Goal: Task Accomplishment & Management: Manage account settings

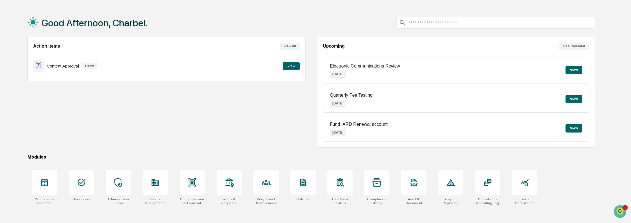
scroll to position [27, 0]
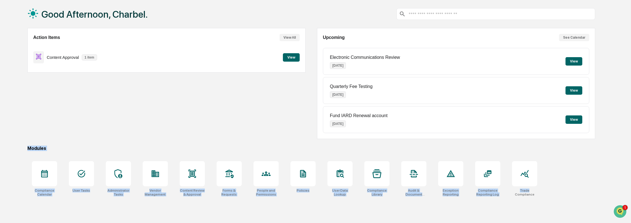
drag, startPoint x: 549, startPoint y: 188, endPoint x: 27, endPoint y: 145, distance: 523.2
click at [27, 145] on div "Good Afternoon, Charbel. Action Items View All Content Approval 1 item View Upc…" at bounding box center [311, 111] width 585 height 223
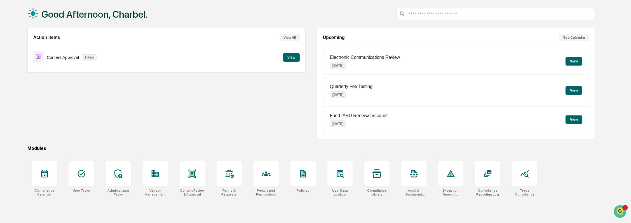
click at [141, 136] on div "Action Items View All Content Approval 1 item View" at bounding box center [166, 83] width 278 height 111
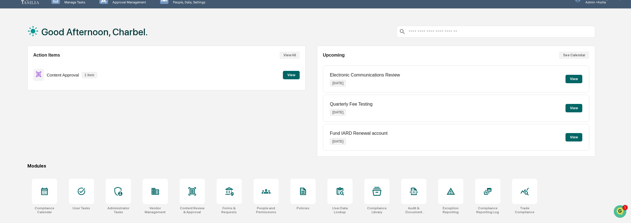
scroll to position [0, 0]
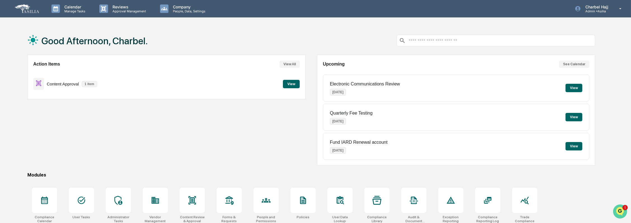
click at [621, 210] on img "Open customer support" at bounding box center [620, 211] width 14 height 11
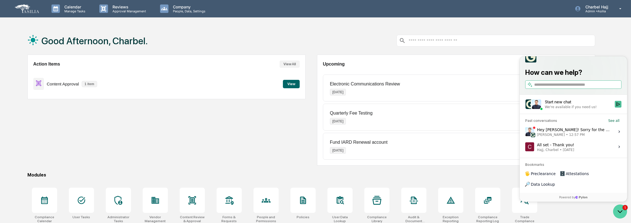
click at [625, 213] on icon "Open customer support" at bounding box center [620, 211] width 14 height 14
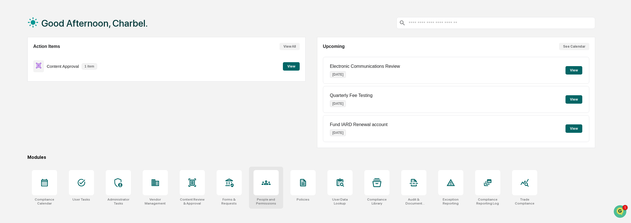
scroll to position [27, 0]
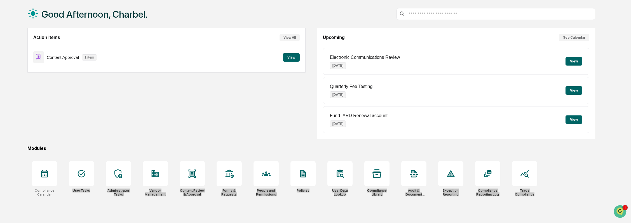
drag, startPoint x: 562, startPoint y: 192, endPoint x: 139, endPoint y: 138, distance: 426.8
click at [138, 138] on div "Good Afternoon, Charbel. Action Items View All Content Approval 1 item View Upc…" at bounding box center [311, 111] width 585 height 223
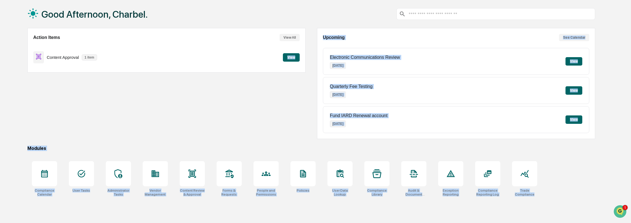
click at [290, 150] on div "Good Afternoon, Charbel. Action Items View All Content Approval 1 item View Upc…" at bounding box center [311, 111] width 585 height 223
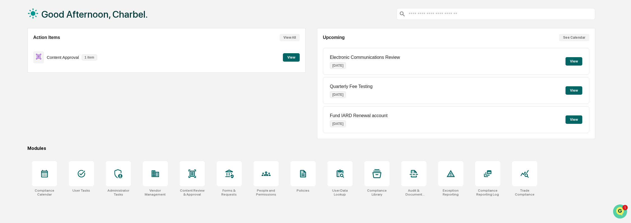
click at [623, 209] on img "Open customer support" at bounding box center [620, 211] width 14 height 11
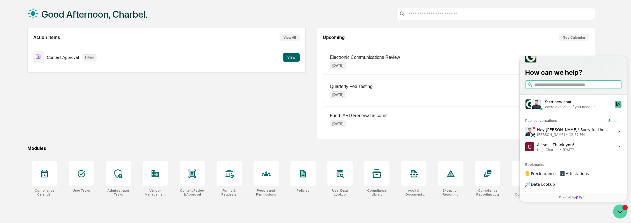
click at [623, 209] on icon "Open customer support" at bounding box center [620, 211] width 14 height 14
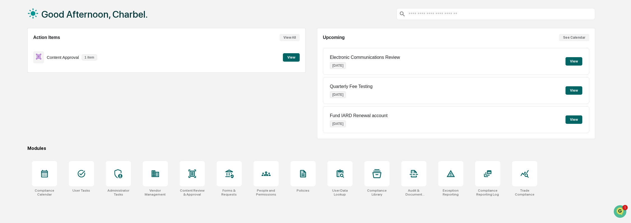
scroll to position [0, 0]
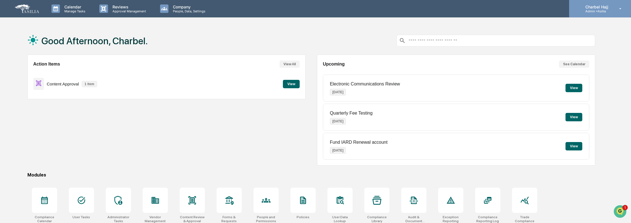
click at [594, 5] on p "Charbel Hajj" at bounding box center [596, 6] width 30 height 5
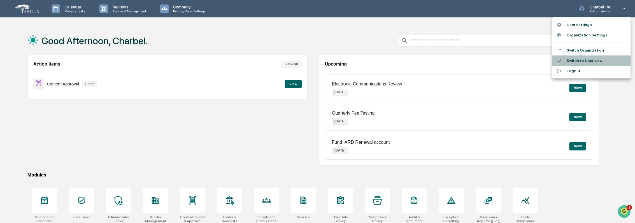
click at [599, 62] on li "Switch to User view..." at bounding box center [591, 60] width 78 height 10
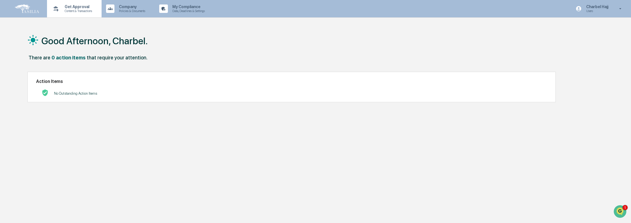
click at [90, 15] on div "Get Approval Content & Transactions" at bounding box center [73, 8] width 49 height 17
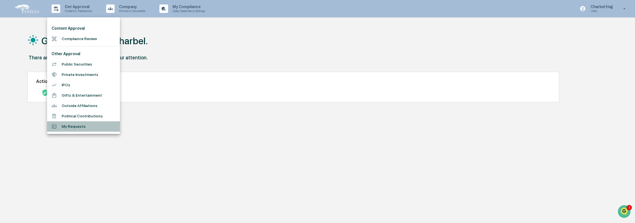
click at [105, 128] on li "My Requests" at bounding box center [83, 126] width 73 height 10
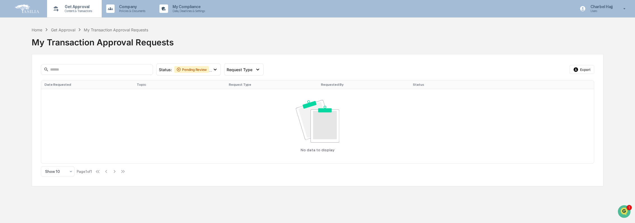
click at [85, 9] on p "Get Approval" at bounding box center [77, 6] width 35 height 4
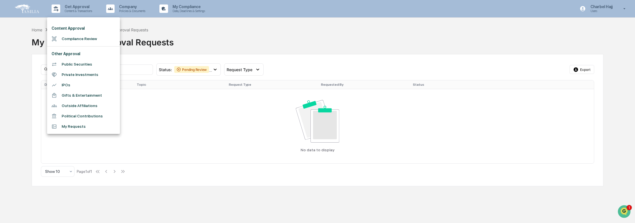
click at [149, 49] on div at bounding box center [317, 111] width 635 height 223
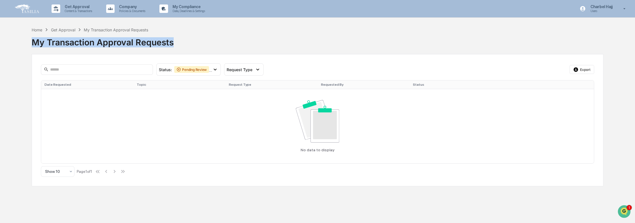
drag, startPoint x: 149, startPoint y: 49, endPoint x: 77, endPoint y: 31, distance: 74.1
click at [77, 31] on div "Home Get Approval My Transaction Approval Requests My Transaction Approval Requ…" at bounding box center [317, 38] width 571 height 23
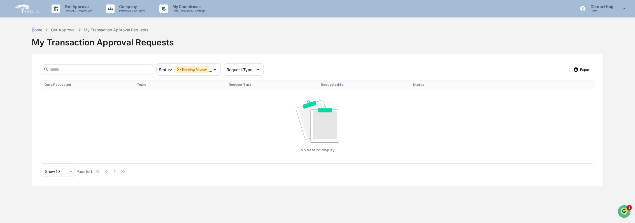
drag, startPoint x: 77, startPoint y: 31, endPoint x: 34, endPoint y: 29, distance: 43.4
click at [34, 29] on div "Home" at bounding box center [37, 29] width 11 height 5
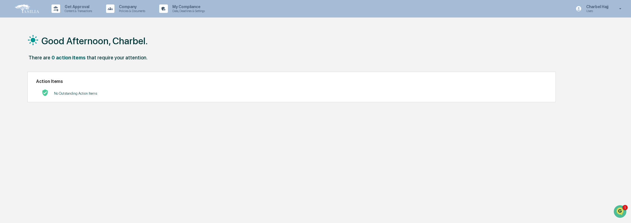
click at [87, 57] on div "that require your attention." at bounding box center [117, 58] width 61 height 6
click at [150, 47] on div "Good Afternoon, Charbel." at bounding box center [311, 41] width 568 height 28
click at [599, 9] on p "Charbel Hajj" at bounding box center [596, 6] width 29 height 4
click at [589, 30] on li "Switch to Admin view..." at bounding box center [591, 28] width 78 height 10
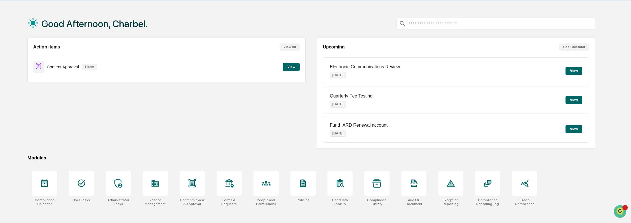
scroll to position [27, 0]
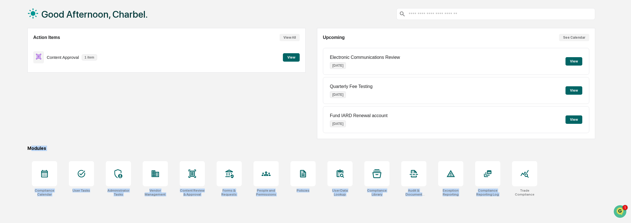
drag, startPoint x: 557, startPoint y: 173, endPoint x: 30, endPoint y: 145, distance: 527.5
click at [30, 145] on div "Good Afternoon, Charbel. Action Items View All Content Approval 1 item View Upc…" at bounding box center [311, 111] width 585 height 223
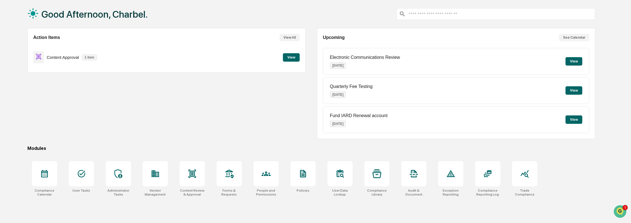
click at [22, 143] on div "Good Afternoon, Charbel. Action Items View All Content Approval 1 item View Upc…" at bounding box center [311, 111] width 585 height 223
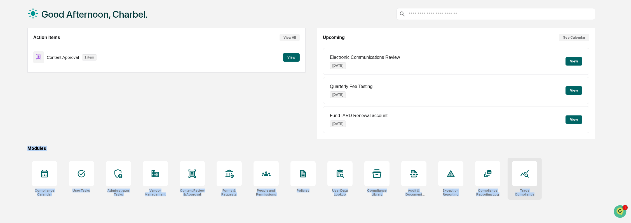
drag, startPoint x: 25, startPoint y: 146, endPoint x: 540, endPoint y: 199, distance: 518.2
click at [540, 199] on div "Good Afternoon, Charbel. Action Items View All Content Approval 1 item View Upc…" at bounding box center [311, 111] width 585 height 223
drag, startPoint x: 540, startPoint y: 199, endPoint x: 568, endPoint y: 199, distance: 27.7
click at [568, 199] on div "Compliance Calendar User Tasks Administrator Tasks Vendor Management Content Re…" at bounding box center [311, 179] width 568 height 42
click at [572, 196] on div "Compliance Calendar User Tasks Administrator Tasks Vendor Management Content Re…" at bounding box center [311, 179] width 568 height 42
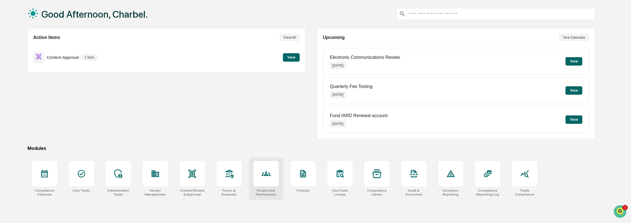
click at [264, 185] on div at bounding box center [266, 173] width 25 height 25
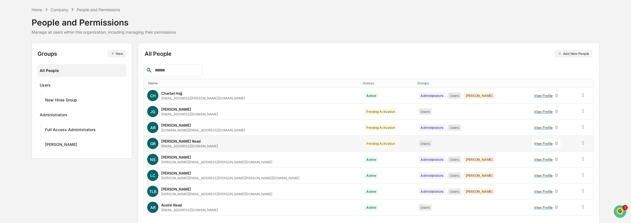
scroll to position [37, 0]
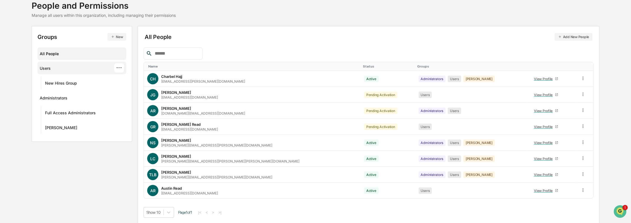
click at [97, 71] on div "Users ···" at bounding box center [82, 67] width 85 height 9
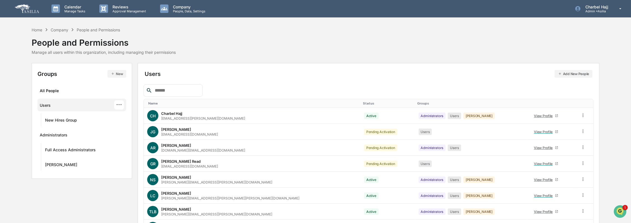
click at [121, 102] on div "···" at bounding box center [119, 104] width 10 height 9
click at [155, 129] on div "Edit Permissions" at bounding box center [162, 132] width 65 height 7
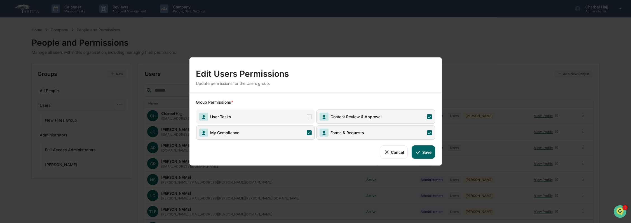
click at [451, 150] on div "Edit Users Permissions Update permissions for the Users group. Group Permission…" at bounding box center [315, 111] width 631 height 223
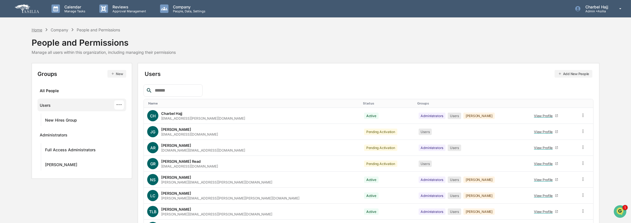
click at [38, 30] on div "Home" at bounding box center [37, 29] width 11 height 5
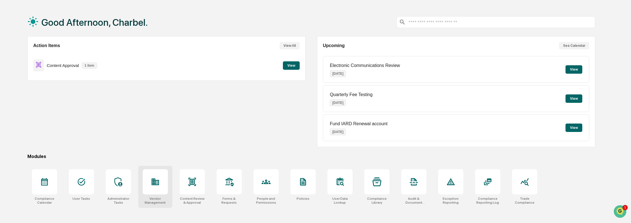
scroll to position [27, 0]
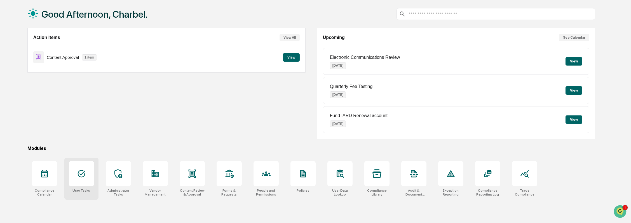
click at [90, 177] on div at bounding box center [81, 173] width 25 height 25
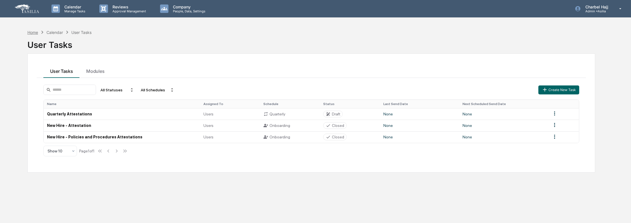
click at [29, 31] on div "Home" at bounding box center [32, 32] width 11 height 5
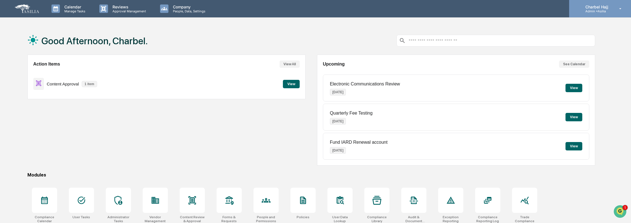
click at [600, 11] on p "Admin • Asilia" at bounding box center [596, 11] width 30 height 4
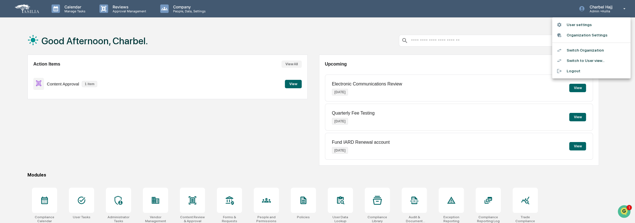
click at [266, 208] on div at bounding box center [317, 111] width 635 height 223
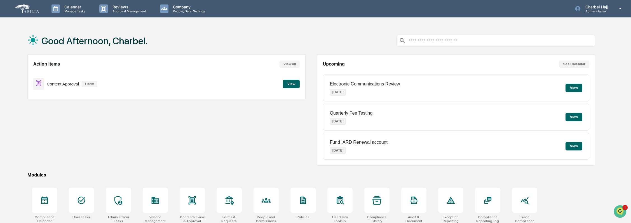
click at [264, 155] on div "Action Items View All Content Approval 1 item View" at bounding box center [166, 110] width 278 height 111
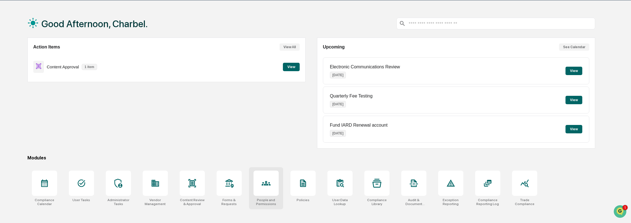
scroll to position [27, 0]
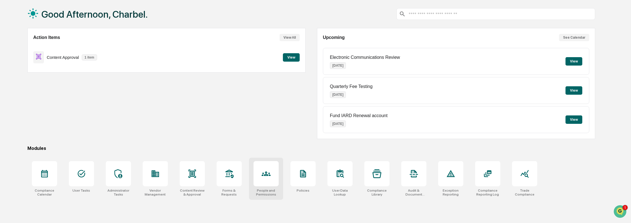
click at [269, 171] on icon at bounding box center [266, 173] width 9 height 9
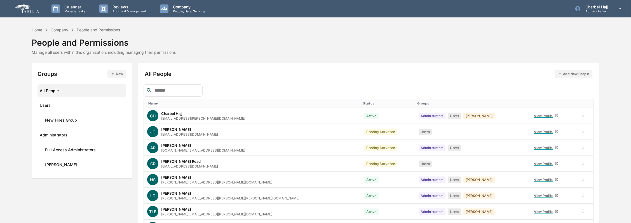
click at [120, 76] on button "New" at bounding box center [117, 74] width 19 height 8
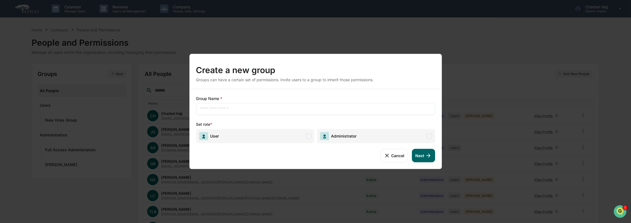
click at [232, 109] on input "text" at bounding box center [315, 109] width 231 height 6
type input "****"
click at [394, 157] on button "Cancel" at bounding box center [395, 155] width 28 height 13
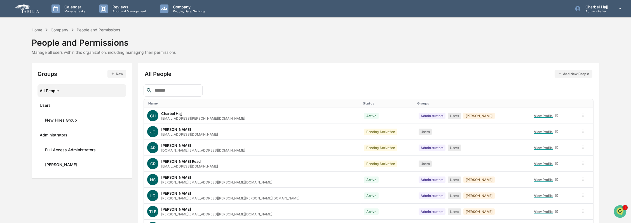
click at [119, 75] on button "New" at bounding box center [117, 74] width 19 height 8
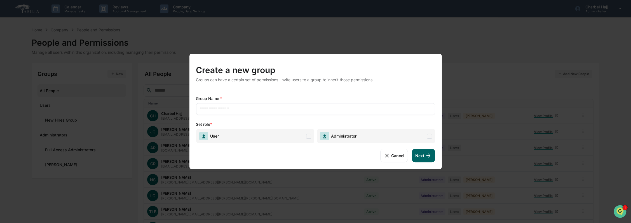
click at [257, 106] on input "text" at bounding box center [315, 109] width 231 height 6
type input "****"
click at [264, 130] on span "User" at bounding box center [255, 136] width 118 height 14
click at [425, 155] on button "Next" at bounding box center [423, 155] width 23 height 13
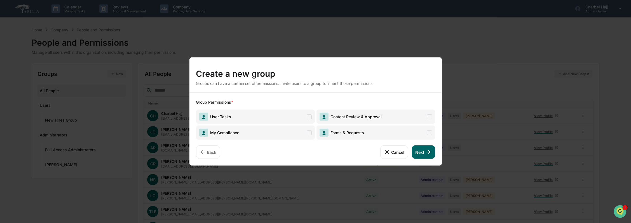
drag, startPoint x: 347, startPoint y: 118, endPoint x: 304, endPoint y: 123, distance: 42.9
click at [347, 118] on span "Content Review & Approval" at bounding box center [355, 116] width 53 height 5
click at [299, 119] on span "User Tasks" at bounding box center [255, 116] width 119 height 14
drag, startPoint x: 301, startPoint y: 133, endPoint x: 335, endPoint y: 132, distance: 34.2
click at [301, 133] on span "My Compliance" at bounding box center [255, 132] width 119 height 14
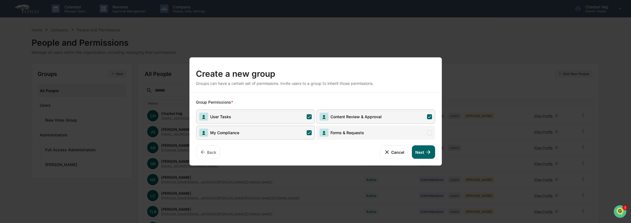
click at [341, 133] on span "Forms & Requests" at bounding box center [347, 132] width 36 height 5
click at [424, 152] on button "Next" at bounding box center [423, 151] width 23 height 13
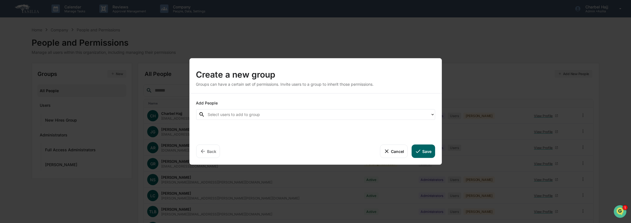
click at [324, 110] on div "Add People Select users to add to group" at bounding box center [315, 110] width 239 height 20
click at [323, 113] on div at bounding box center [318, 114] width 220 height 6
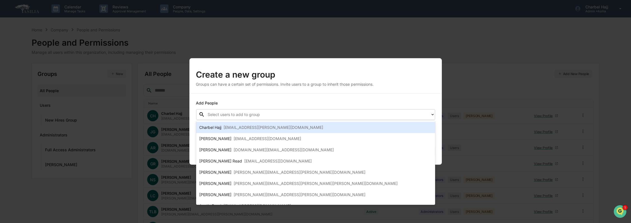
drag, startPoint x: 320, startPoint y: 129, endPoint x: 328, endPoint y: 128, distance: 8.2
click at [320, 129] on div "Charbel Hajj Charbel.Hajj@kroll.com" at bounding box center [316, 127] width 232 height 7
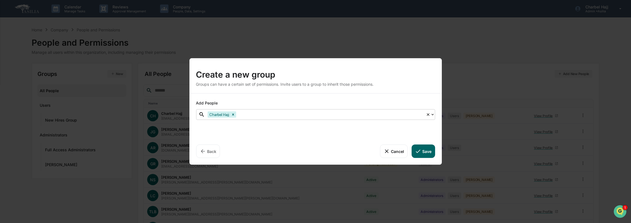
click at [386, 104] on div "Add People" at bounding box center [315, 103] width 239 height 6
click at [426, 146] on button "Save" at bounding box center [423, 150] width 23 height 13
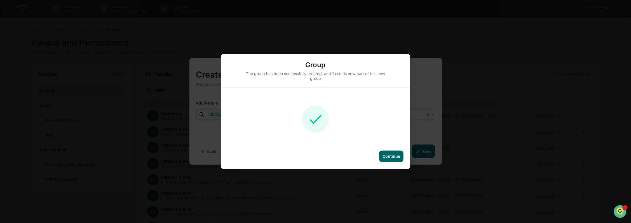
click at [387, 156] on div "Continue" at bounding box center [392, 156] width 18 height 5
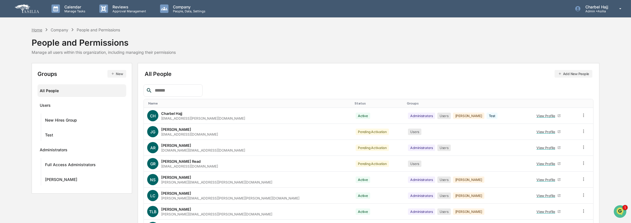
click at [35, 31] on div "Home" at bounding box center [37, 29] width 11 height 5
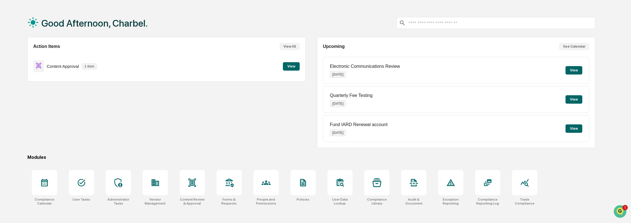
scroll to position [27, 0]
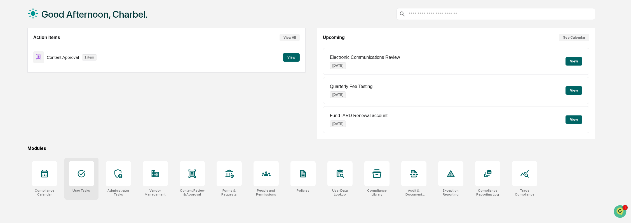
click at [87, 183] on div at bounding box center [81, 173] width 25 height 25
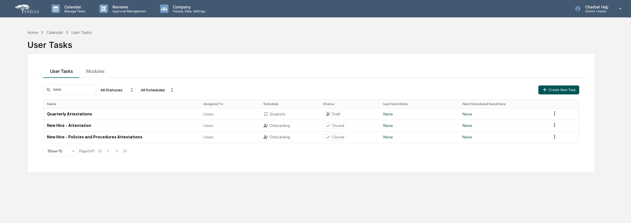
click at [570, 90] on button "Create New Task" at bounding box center [559, 89] width 41 height 9
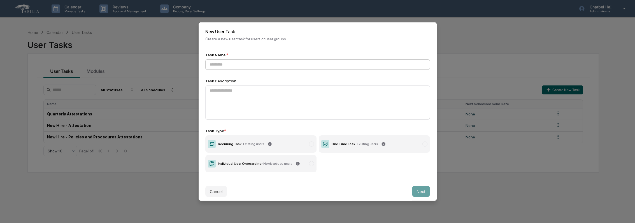
click at [251, 64] on input at bounding box center [317, 64] width 225 height 10
type input "**********"
click at [346, 146] on div "One Time Task - Existing users" at bounding box center [354, 144] width 46 height 4
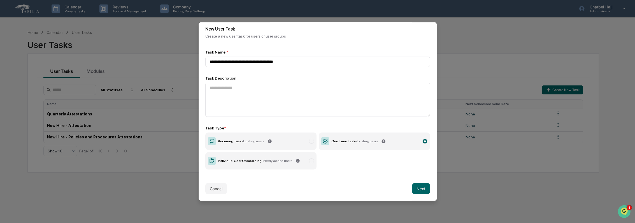
scroll to position [7, 0]
click at [419, 183] on button "Next" at bounding box center [421, 188] width 18 height 11
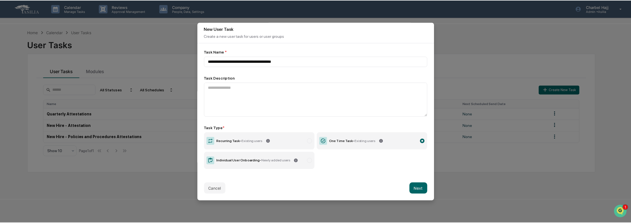
scroll to position [0, 0]
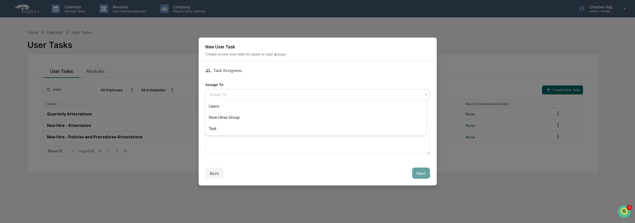
click at [225, 95] on div at bounding box center [315, 95] width 212 height 6
click at [229, 129] on div "Test" at bounding box center [315, 128] width 221 height 11
click at [238, 132] on textarea at bounding box center [317, 137] width 225 height 34
click at [414, 169] on button "Next" at bounding box center [421, 172] width 18 height 11
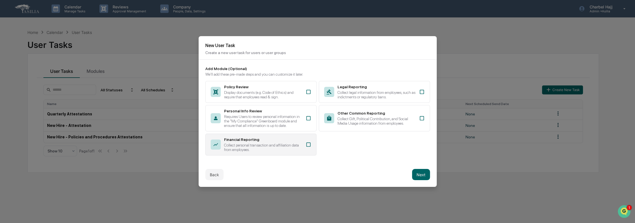
click at [287, 146] on div "Collect personal transaction and affiliation data from employees." at bounding box center [263, 147] width 78 height 9
click at [416, 173] on button "Next" at bounding box center [421, 174] width 18 height 11
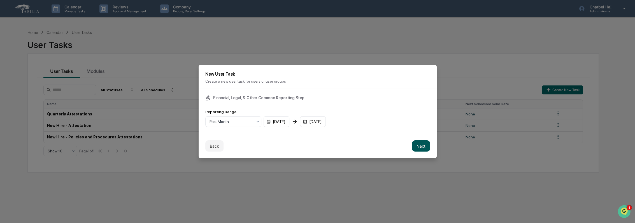
click at [417, 144] on button "Next" at bounding box center [421, 145] width 18 height 11
click at [227, 121] on div "mm/dd/yyyy" at bounding box center [222, 121] width 35 height 11
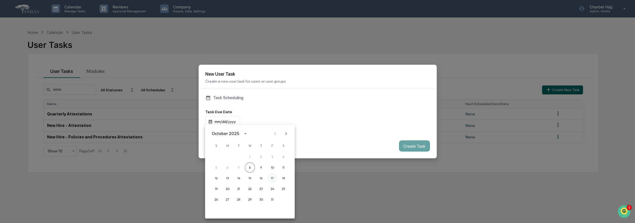
click at [270, 177] on button "17" at bounding box center [272, 178] width 10 height 10
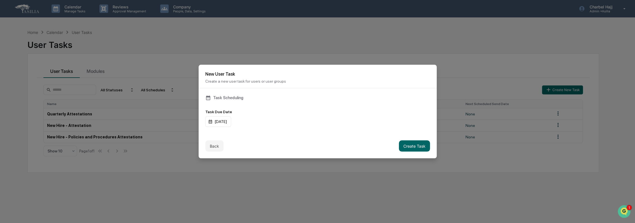
click at [339, 134] on div "Back Create Task" at bounding box center [318, 146] width 238 height 25
click at [403, 143] on button "Create Task" at bounding box center [414, 145] width 31 height 11
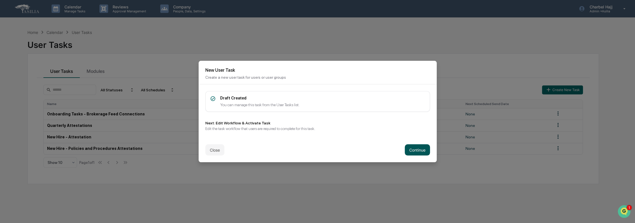
click at [420, 150] on button "Continue" at bounding box center [417, 149] width 25 height 11
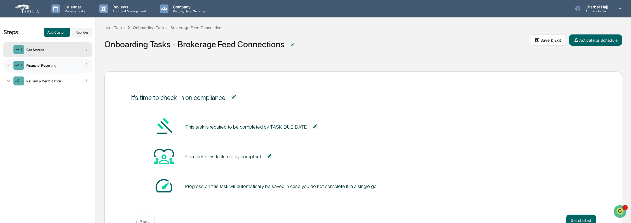
click at [65, 64] on div "Financial Reporting" at bounding box center [53, 65] width 58 height 4
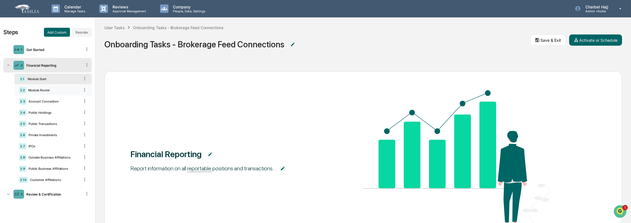
click at [69, 90] on div "Module Router" at bounding box center [53, 90] width 54 height 4
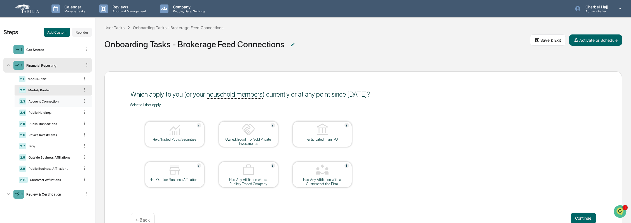
click at [66, 101] on div "Account Connection" at bounding box center [52, 101] width 53 height 4
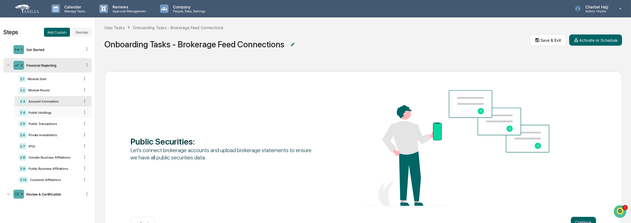
click at [62, 109] on div "2.4 Public Holdings" at bounding box center [53, 112] width 77 height 11
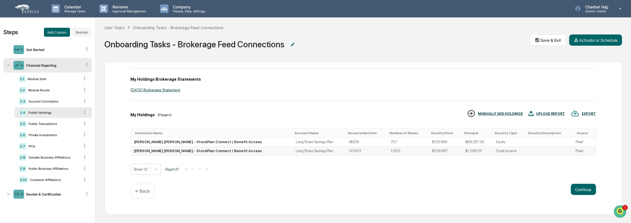
scroll to position [50, 0]
click at [76, 124] on div "Public Transactions" at bounding box center [52, 124] width 53 height 4
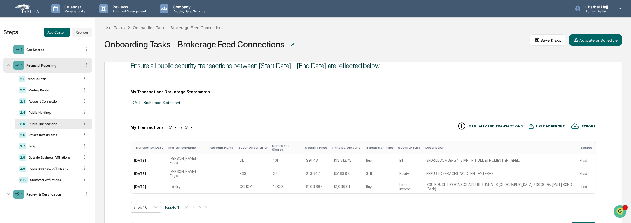
scroll to position [0, 0]
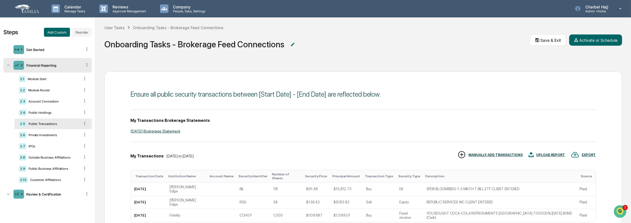
click at [85, 122] on icon at bounding box center [84, 123] width 1 height 3
click at [78, 131] on div "Delete" at bounding box center [78, 131] width 18 height 9
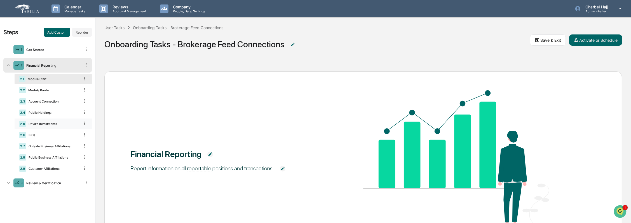
click at [85, 125] on icon at bounding box center [84, 123] width 5 height 5
click at [81, 132] on div "Delete" at bounding box center [78, 131] width 18 height 9
click at [65, 110] on div "2.4 Public Holdings" at bounding box center [53, 112] width 77 height 11
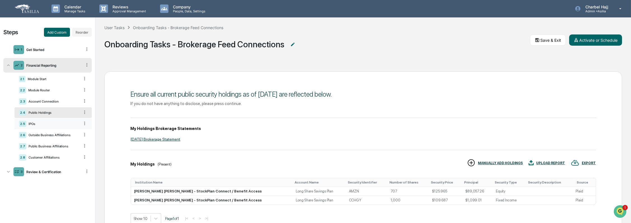
click at [64, 122] on div "IPOs" at bounding box center [52, 124] width 53 height 4
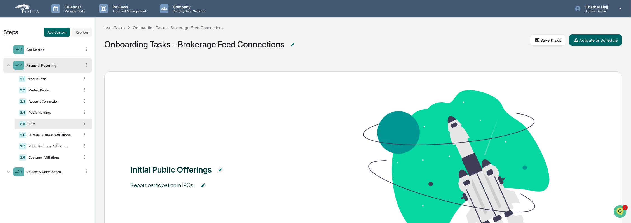
click at [85, 123] on icon at bounding box center [84, 123] width 5 height 5
click at [81, 130] on div "Delete" at bounding box center [78, 131] width 18 height 9
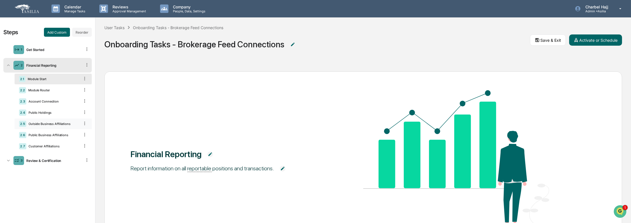
click at [65, 123] on div "Outside Business Affiliations" at bounding box center [52, 124] width 53 height 4
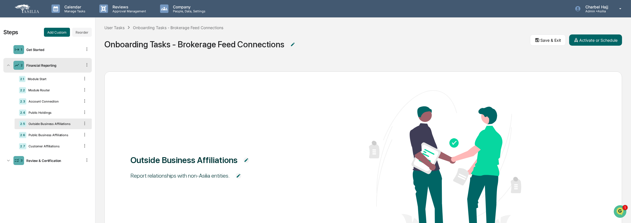
click at [89, 123] on div "2.5 Outside Business Affiliations" at bounding box center [53, 123] width 77 height 11
click at [86, 123] on icon at bounding box center [84, 123] width 5 height 5
click at [81, 132] on div "Delete" at bounding box center [78, 131] width 18 height 9
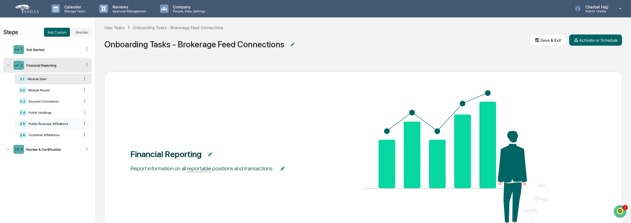
click at [83, 123] on icon at bounding box center [84, 123] width 5 height 5
click at [83, 132] on div "Delete" at bounding box center [78, 131] width 18 height 9
click at [84, 122] on icon at bounding box center [84, 123] width 5 height 5
click at [80, 132] on div "Delete" at bounding box center [78, 131] width 18 height 9
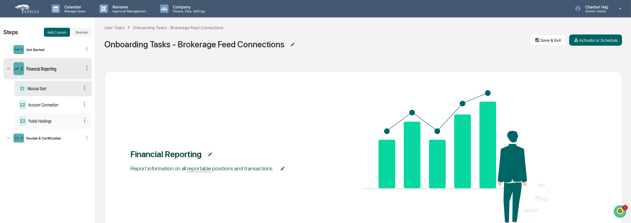
click at [56, 103] on div "2.1 Module Start 2.2 Account Connection 2.3 Public Holdings" at bounding box center [53, 105] width 77 height 48
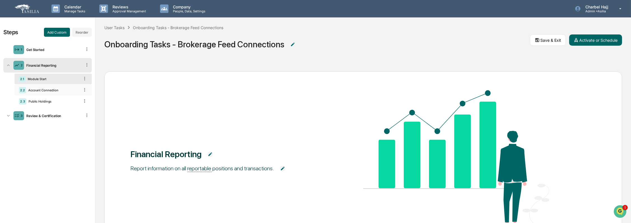
click at [57, 94] on div "2.2 Account Connection" at bounding box center [53, 90] width 77 height 11
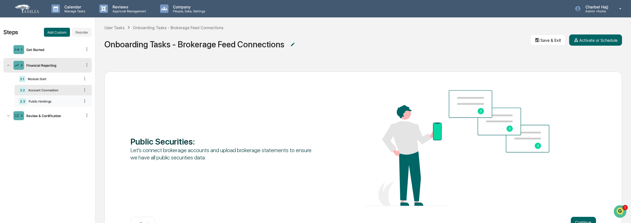
click at [57, 101] on div "Public Holdings" at bounding box center [52, 101] width 53 height 4
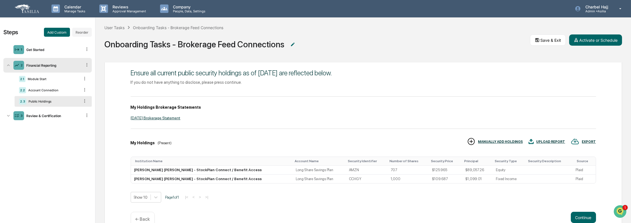
scroll to position [50, 0]
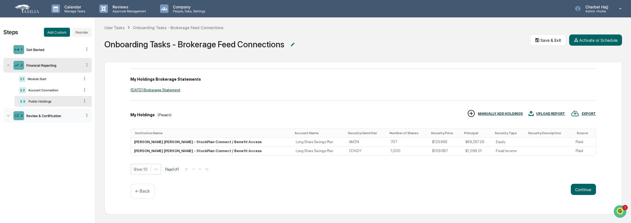
click at [9, 116] on icon at bounding box center [9, 116] width 6 height 6
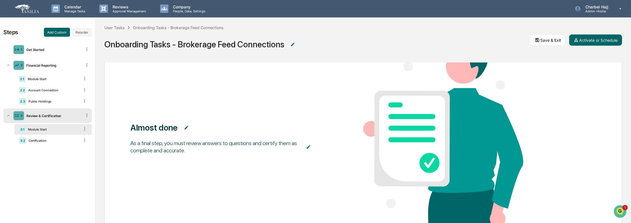
scroll to position [0, 0]
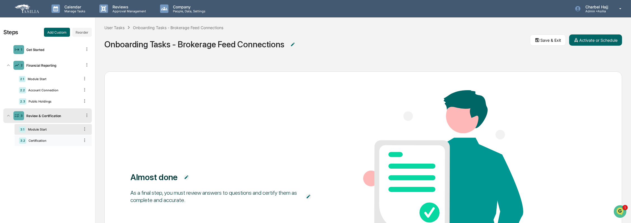
click at [57, 141] on div "Certification" at bounding box center [52, 141] width 53 height 4
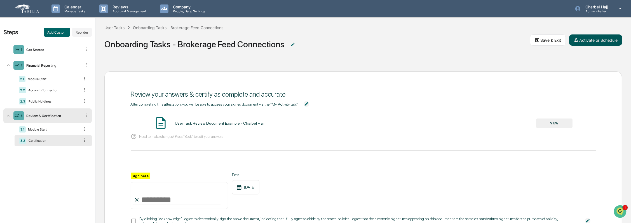
click at [589, 39] on button "Activate or Schedule" at bounding box center [596, 39] width 53 height 11
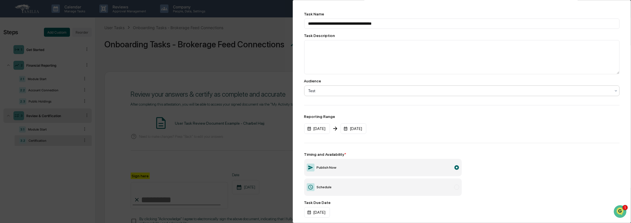
scroll to position [55, 0]
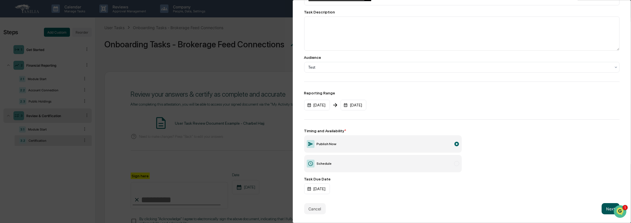
click at [609, 205] on button "Next" at bounding box center [611, 208] width 18 height 11
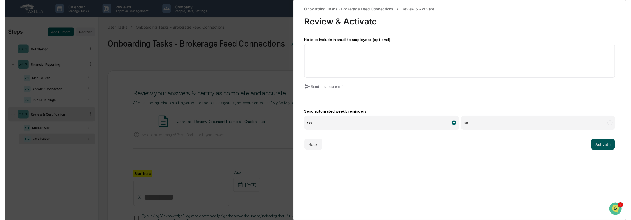
scroll to position [0, 0]
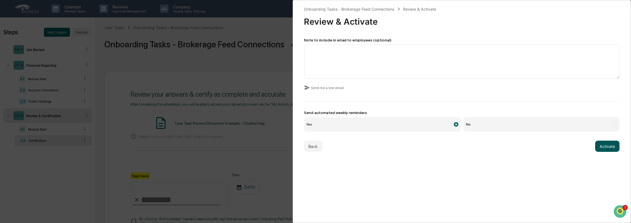
click at [603, 149] on button "Activate" at bounding box center [608, 146] width 24 height 11
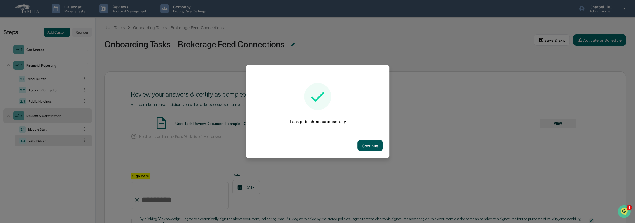
click at [372, 143] on button "Continue" at bounding box center [369, 145] width 25 height 11
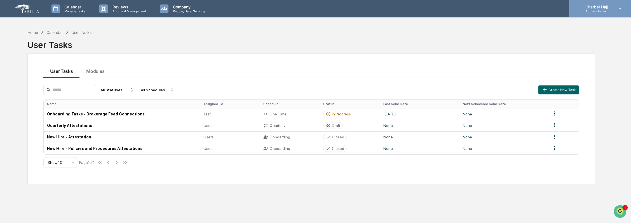
click at [605, 11] on p "Admin • [GEOGRAPHIC_DATA]" at bounding box center [596, 11] width 30 height 4
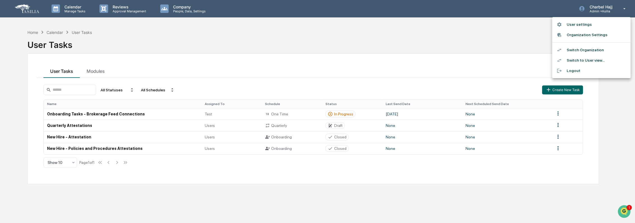
click at [596, 60] on li "Switch to User view..." at bounding box center [591, 60] width 78 height 10
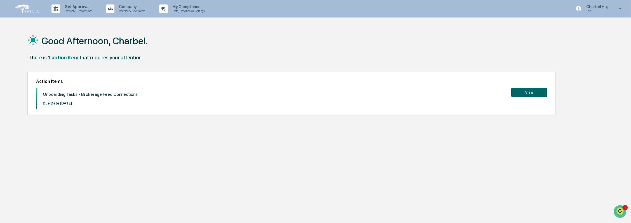
click at [538, 90] on button "View" at bounding box center [530, 93] width 36 height 10
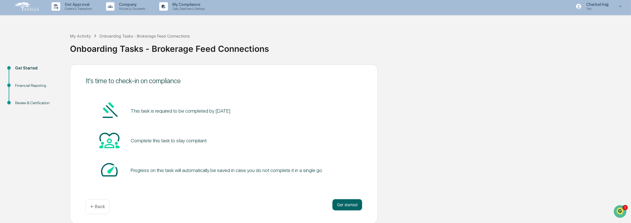
scroll to position [3, 0]
click at [359, 192] on div "It's time to check-in on compliance This task is required to be completed by Oc…" at bounding box center [224, 143] width 308 height 159
click at [349, 203] on button "Get started" at bounding box center [348, 204] width 30 height 11
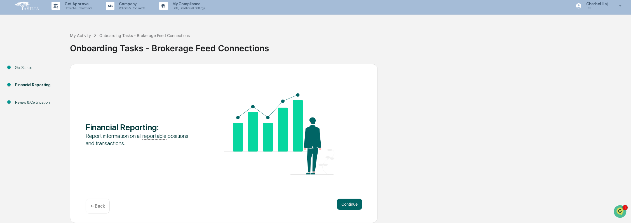
click at [349, 203] on button "Continue" at bounding box center [349, 204] width 25 height 11
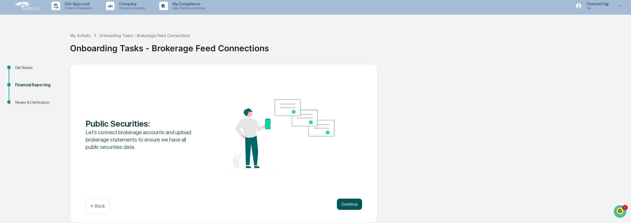
click at [352, 205] on button "Continue" at bounding box center [349, 204] width 25 height 11
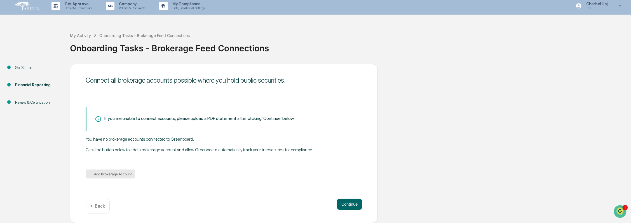
click at [123, 174] on button "Add Brokerage Account" at bounding box center [111, 173] width 50 height 9
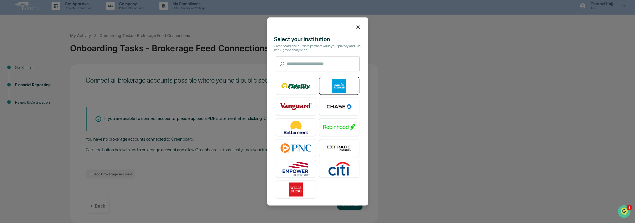
click at [343, 84] on img at bounding box center [339, 86] width 32 height 14
click at [355, 24] on icon at bounding box center [358, 27] width 6 height 6
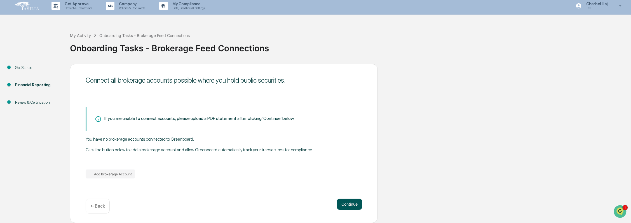
click at [346, 204] on button "Continue" at bounding box center [349, 204] width 25 height 11
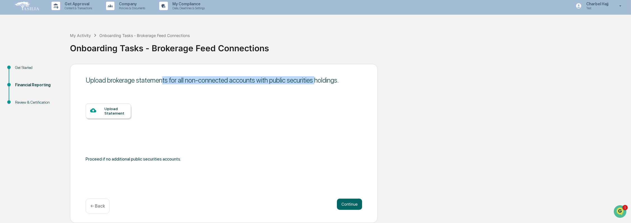
drag, startPoint x: 163, startPoint y: 79, endPoint x: 313, endPoint y: 79, distance: 149.8
click at [313, 79] on div "Upload brokerage statements for all non-connected accounts with public securiti…" at bounding box center [224, 80] width 277 height 8
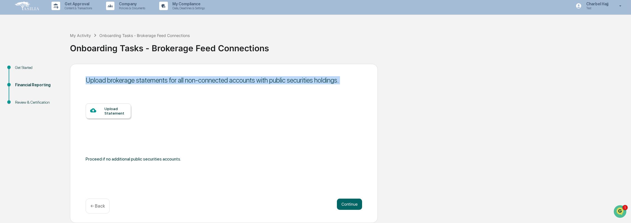
click at [313, 79] on div "Upload brokerage statements for all non-connected accounts with public securiti…" at bounding box center [224, 80] width 277 height 8
drag, startPoint x: 313, startPoint y: 79, endPoint x: 303, endPoint y: 94, distance: 18.3
click at [303, 94] on div "Upload brokerage statements for all non-connected accounts with public securiti…" at bounding box center [224, 143] width 308 height 159
click at [341, 202] on button "Continue" at bounding box center [349, 204] width 25 height 11
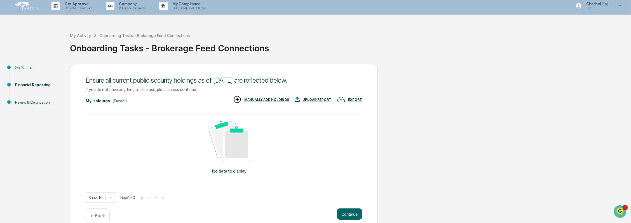
click at [103, 214] on p "← Back" at bounding box center [97, 215] width 15 height 5
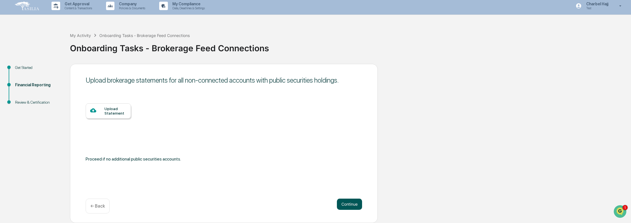
click at [347, 201] on button "Continue" at bounding box center [349, 204] width 25 height 11
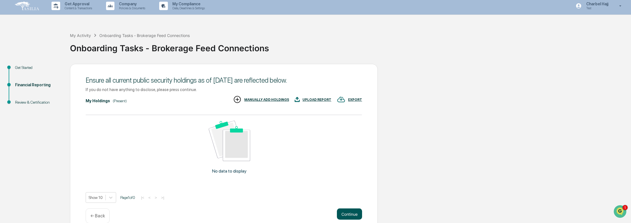
click at [350, 214] on button "Continue" at bounding box center [349, 213] width 25 height 11
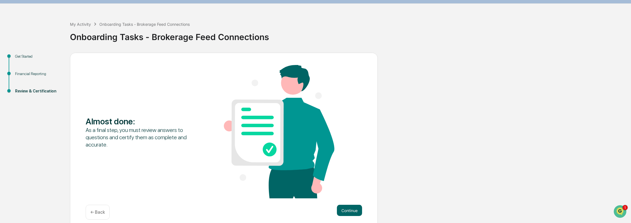
scroll to position [20, 0]
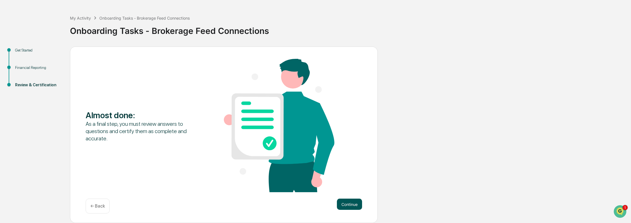
click at [342, 203] on button "Continue" at bounding box center [349, 204] width 25 height 11
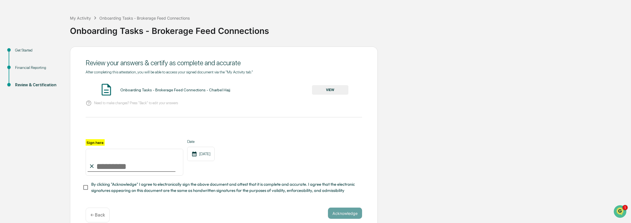
click at [95, 215] on p "← Back" at bounding box center [97, 214] width 15 height 5
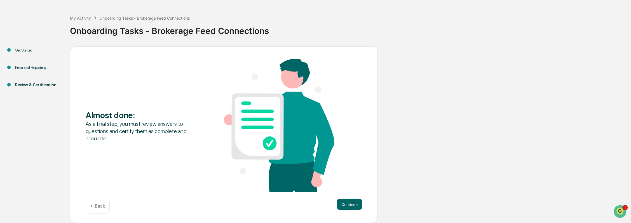
click at [97, 205] on p "← Back" at bounding box center [97, 205] width 15 height 5
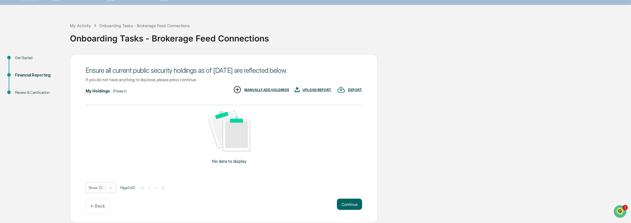
click at [101, 204] on p "← Back" at bounding box center [97, 205] width 15 height 5
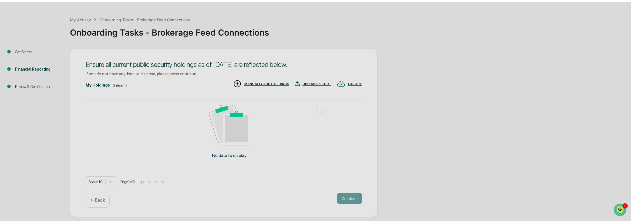
scroll to position [3, 0]
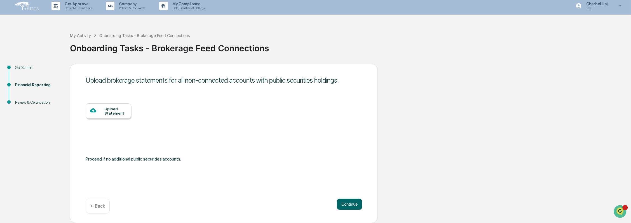
click at [100, 207] on p "← Back" at bounding box center [97, 205] width 15 height 5
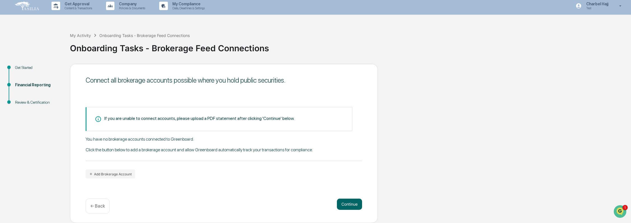
click at [100, 206] on p "← Back" at bounding box center [97, 205] width 15 height 5
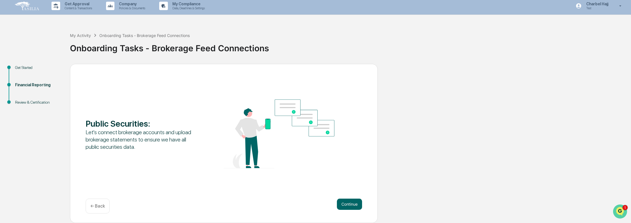
click at [622, 211] on icon "Open customer support" at bounding box center [620, 218] width 14 height 14
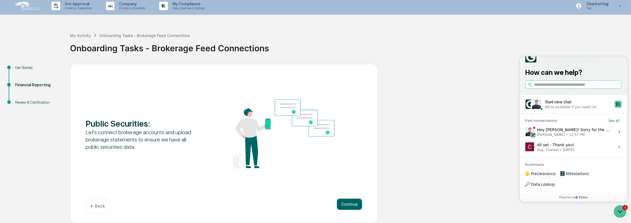
click at [545, 88] on input "search" at bounding box center [577, 85] width 86 height 6
click at [347, 205] on button "Continue" at bounding box center [349, 204] width 25 height 11
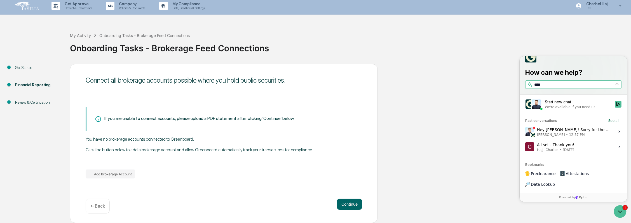
click at [566, 88] on input "****" at bounding box center [573, 85] width 78 height 6
type input "**********"
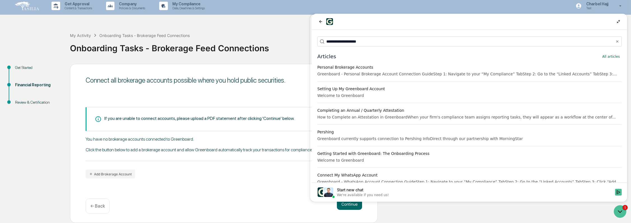
click at [468, 76] on div "Greenboard - Personal Brokerage Account Connection GuideStep 1: Navigate to you…" at bounding box center [469, 74] width 305 height 6
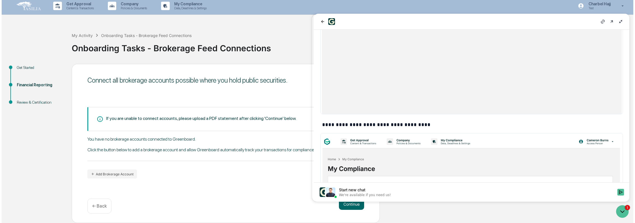
scroll to position [0, 0]
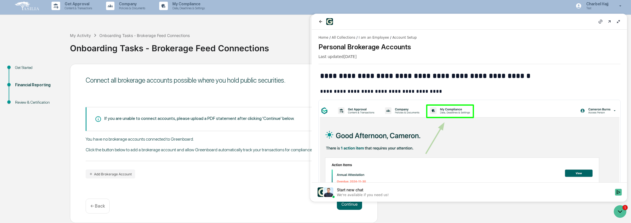
click at [242, 81] on div "Connect all brokerage accounts possible where you hold public securities." at bounding box center [224, 80] width 277 height 8
click at [320, 20] on icon "back" at bounding box center [320, 21] width 4 height 4
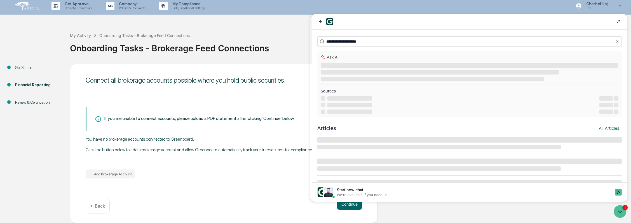
click at [619, 21] on icon at bounding box center [618, 21] width 4 height 4
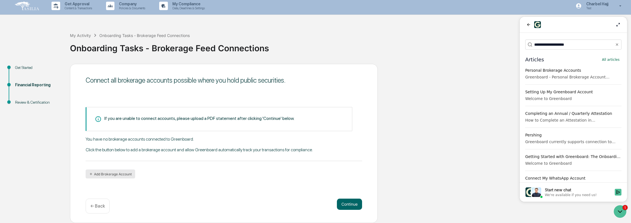
click at [91, 174] on icon "button" at bounding box center [91, 174] width 2 height 2
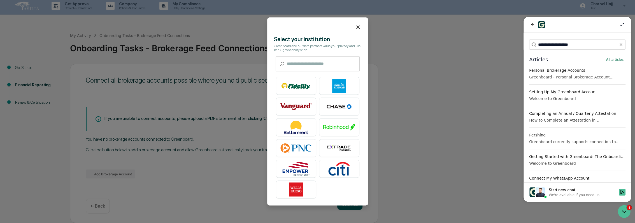
click at [341, 130] on img at bounding box center [339, 127] width 32 height 14
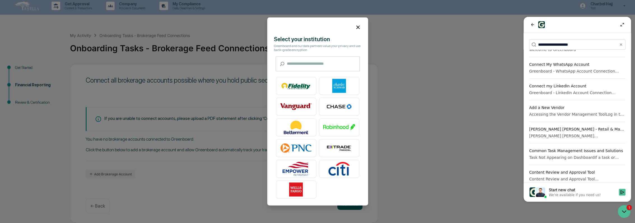
scroll to position [124, 0]
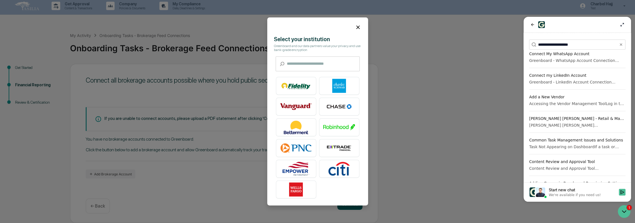
click at [559, 123] on div "Morgan Stanley Smith Barney ClientServ - SFTP AccessFI ID: 116847Advisor Instru…" at bounding box center [577, 125] width 96 height 6
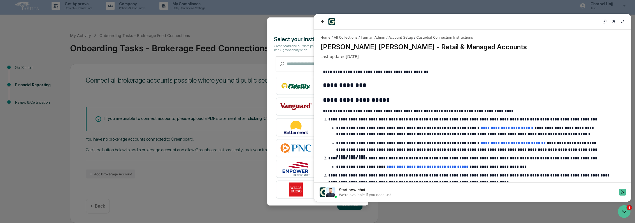
scroll to position [53, 0]
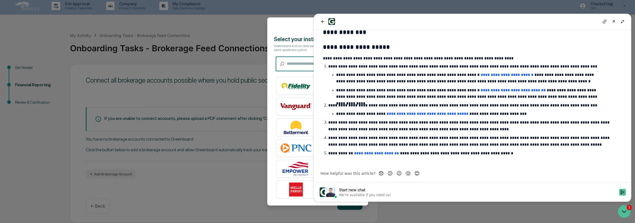
click at [299, 68] on input "text" at bounding box center [323, 64] width 73 height 15
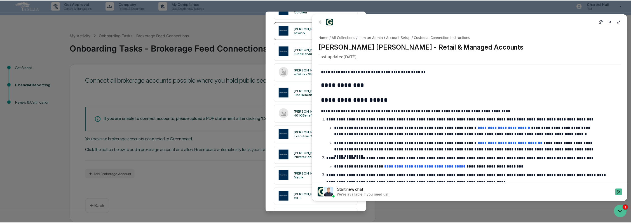
scroll to position [115, 0]
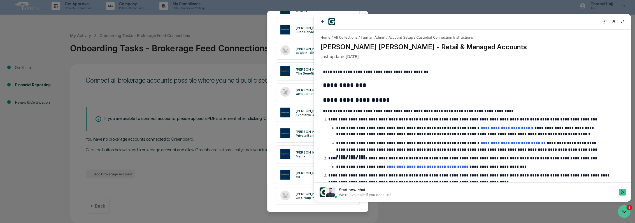
type input "**********"
click at [622, 20] on icon at bounding box center [621, 21] width 3 height 3
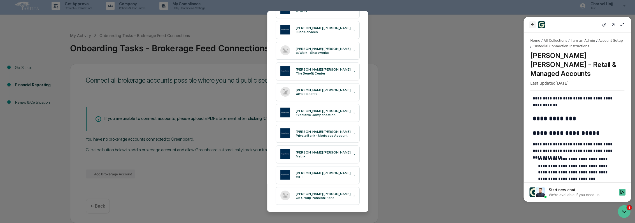
click at [535, 25] on button "back" at bounding box center [532, 24] width 7 height 7
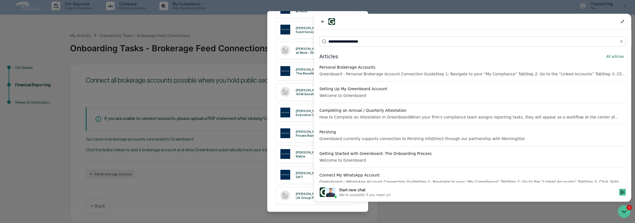
click at [621, 22] on icon at bounding box center [622, 21] width 4 height 4
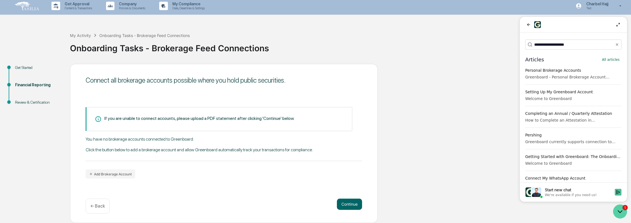
click at [616, 206] on icon "Open customer support" at bounding box center [620, 211] width 14 height 14
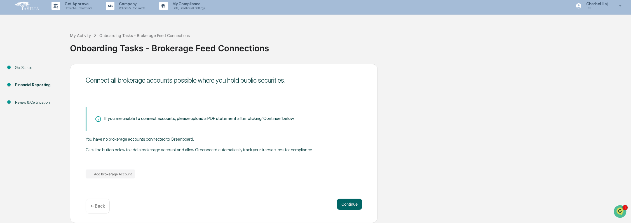
scroll to position [0, 0]
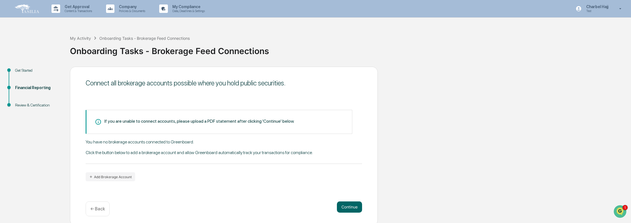
click at [31, 11] on img at bounding box center [26, 8] width 27 height 11
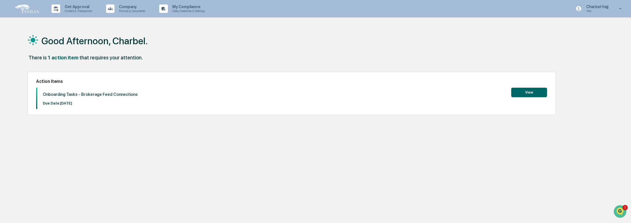
click at [103, 96] on p "Onboarding Tasks - Brokerage Feed Connections" at bounding box center [90, 94] width 95 height 5
drag, startPoint x: 103, startPoint y: 96, endPoint x: 106, endPoint y: 103, distance: 7.4
click at [106, 103] on p "Due Date: 2025-10-17" at bounding box center [90, 103] width 95 height 4
click at [139, 13] on p "Policies & Documents" at bounding box center [132, 11] width 34 height 4
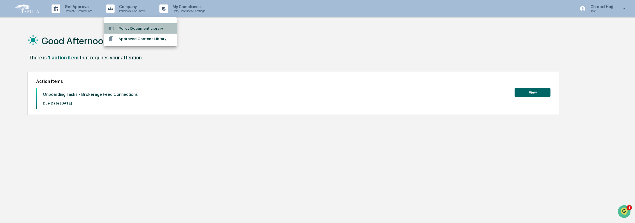
click at [152, 26] on li "Policy Document Library" at bounding box center [140, 28] width 73 height 10
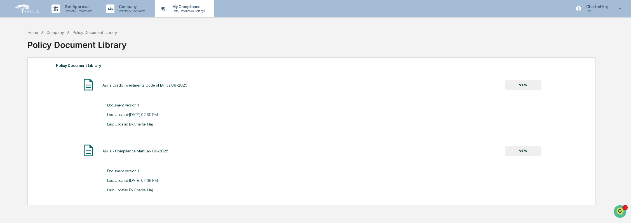
click at [204, 4] on p "My Compliance" at bounding box center [188, 6] width 40 height 4
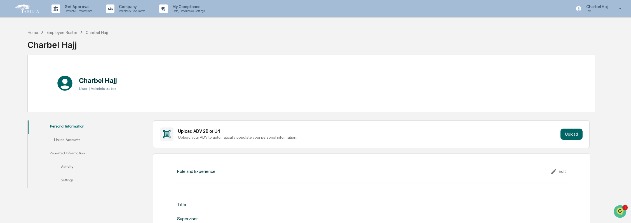
click at [88, 135] on button "Linked Accounts" at bounding box center [67, 140] width 79 height 13
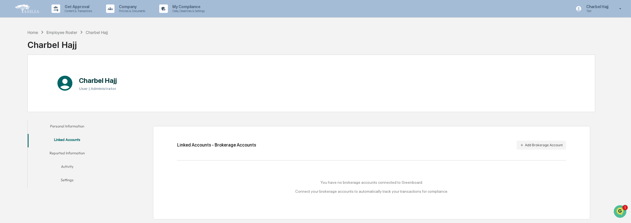
click at [76, 151] on button "Reported Information" at bounding box center [67, 153] width 79 height 13
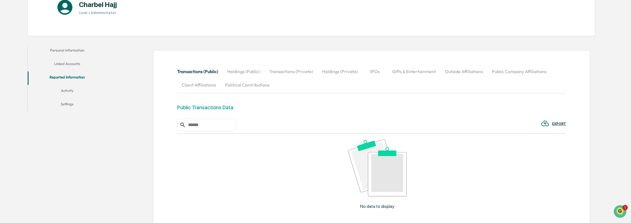
scroll to position [69, 0]
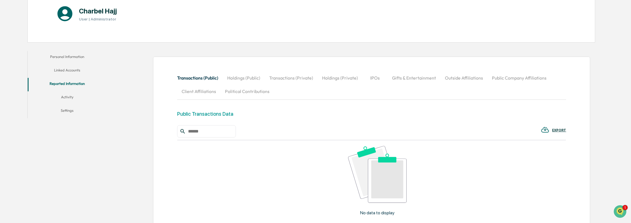
click at [65, 94] on button "Activity" at bounding box center [67, 97] width 79 height 13
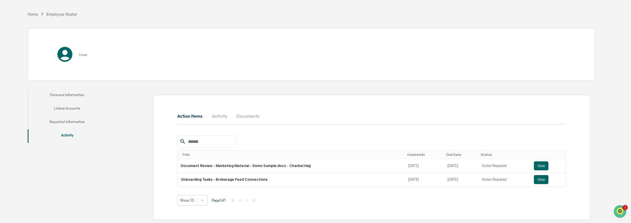
scroll to position [31, 0]
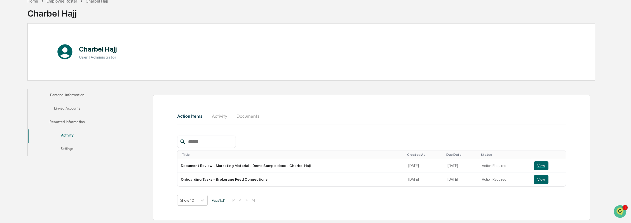
click at [66, 145] on button "Settings" at bounding box center [67, 149] width 79 height 13
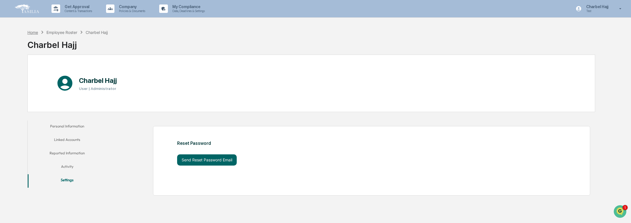
click at [36, 33] on div "Home" at bounding box center [32, 32] width 11 height 5
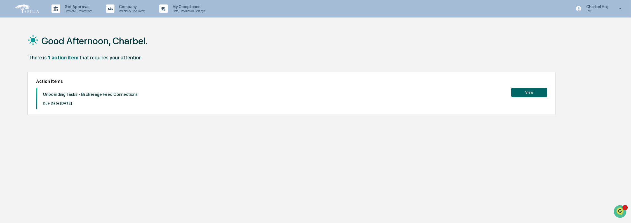
click at [352, 138] on div "Good Afternoon, Charbel. There is 1 action item that requires your attention. A…" at bounding box center [311, 138] width 585 height 223
click at [83, 11] on p "Content & Transactions" at bounding box center [77, 11] width 35 height 4
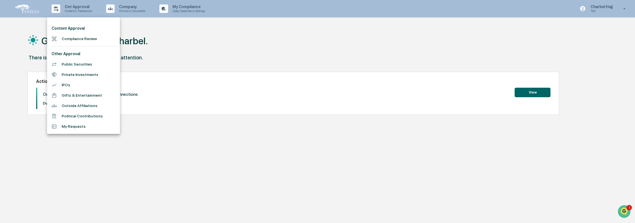
click at [126, 10] on div at bounding box center [317, 111] width 635 height 223
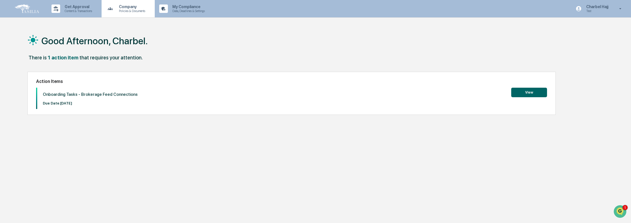
click at [132, 12] on p "Policies & Documents" at bounding box center [132, 11] width 34 height 4
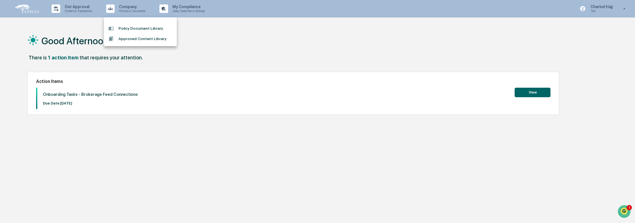
click at [203, 39] on div at bounding box center [317, 111] width 635 height 223
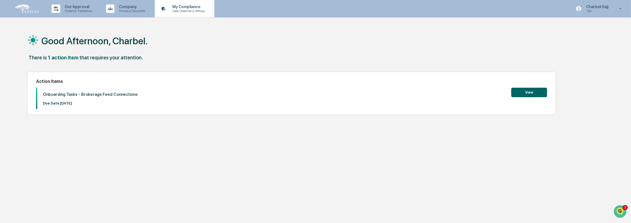
click at [185, 10] on p "Data, Deadlines & Settings" at bounding box center [188, 11] width 40 height 4
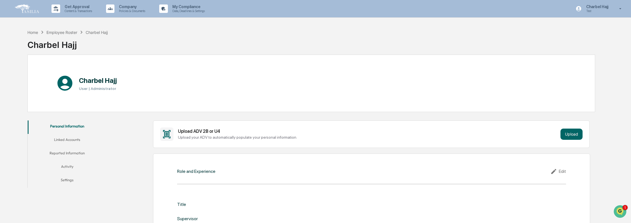
click at [61, 139] on button "Linked Accounts" at bounding box center [67, 140] width 79 height 13
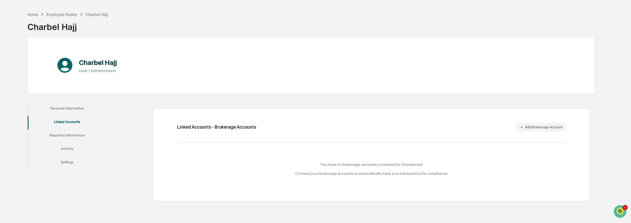
scroll to position [27, 0]
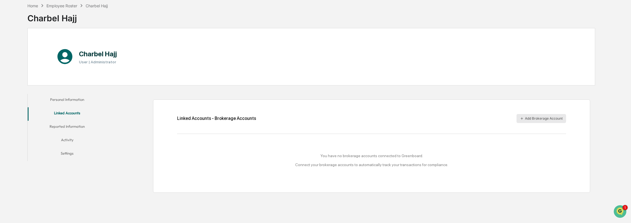
click at [537, 120] on button "Add Brokerage Account" at bounding box center [542, 118] width 50 height 9
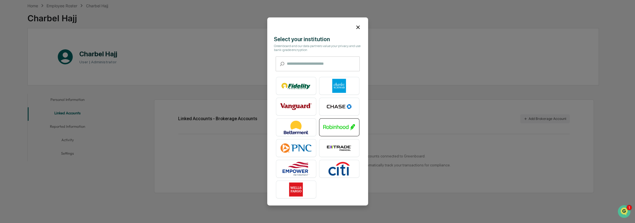
click at [335, 126] on img at bounding box center [339, 127] width 32 height 14
click at [356, 25] on icon at bounding box center [357, 26] width 3 height 3
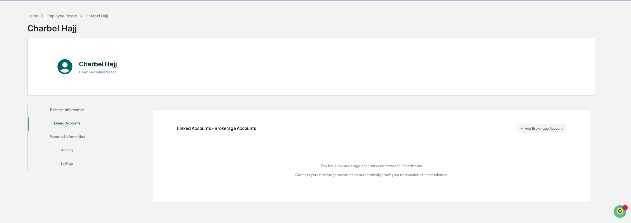
scroll to position [0, 0]
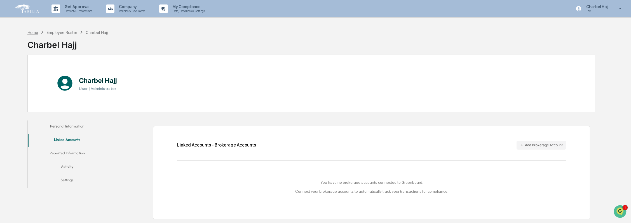
click at [37, 33] on div "Home" at bounding box center [32, 32] width 11 height 5
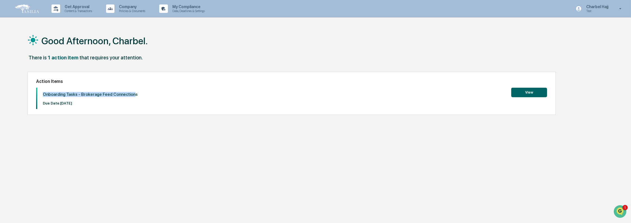
drag, startPoint x: 43, startPoint y: 94, endPoint x: 128, endPoint y: 94, distance: 85.1
click at [128, 94] on p "Onboarding Tasks - Brokerage Feed Connections" at bounding box center [90, 94] width 95 height 5
click at [128, 95] on p "Onboarding Tasks - Brokerage Feed Connections" at bounding box center [90, 94] width 95 height 5
drag, startPoint x: 425, startPoint y: 97, endPoint x: 372, endPoint y: 98, distance: 52.4
click at [424, 97] on div "Onboarding Tasks - Brokerage Feed Connections Due Date: 2025-10-17 View" at bounding box center [292, 98] width 512 height 21
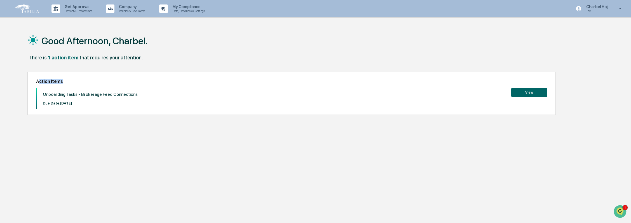
drag, startPoint x: 40, startPoint y: 82, endPoint x: 65, endPoint y: 81, distance: 24.7
click at [65, 81] on h2 "Action Items" at bounding box center [292, 81] width 512 height 5
drag, startPoint x: 65, startPoint y: 81, endPoint x: 68, endPoint y: 95, distance: 14.3
click at [68, 95] on p "Onboarding Tasks - Brokerage Feed Connections" at bounding box center [90, 94] width 95 height 5
click at [535, 93] on button "View" at bounding box center [530, 93] width 36 height 10
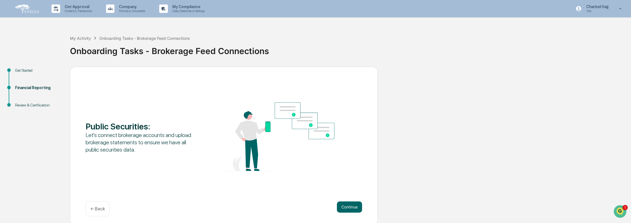
scroll to position [3, 0]
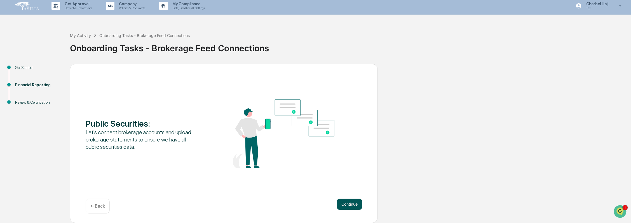
click at [354, 204] on button "Continue" at bounding box center [349, 204] width 25 height 11
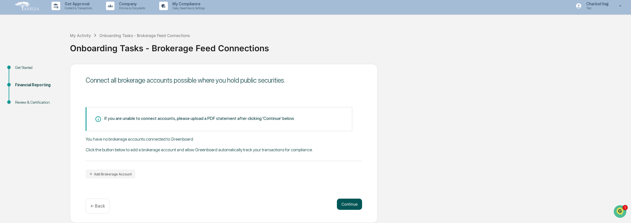
click at [358, 207] on button "Continue" at bounding box center [349, 204] width 25 height 11
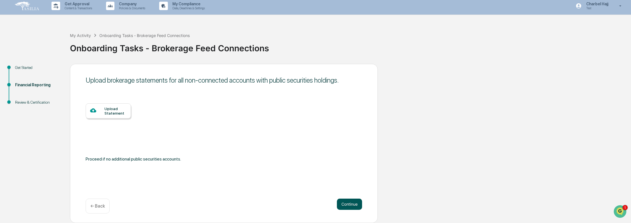
click at [354, 206] on button "Continue" at bounding box center [349, 204] width 25 height 11
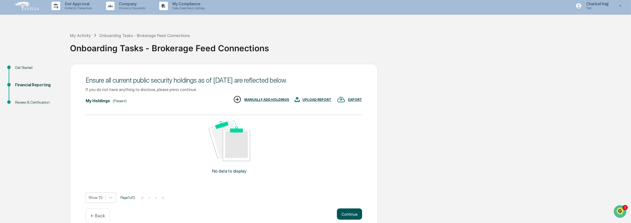
click at [356, 211] on button "Continue" at bounding box center [349, 213] width 25 height 11
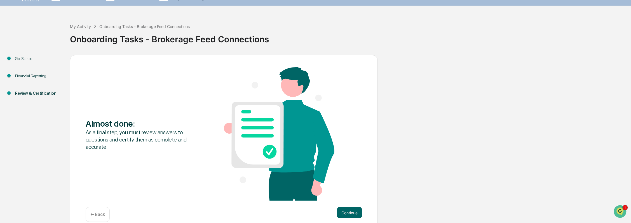
scroll to position [20, 0]
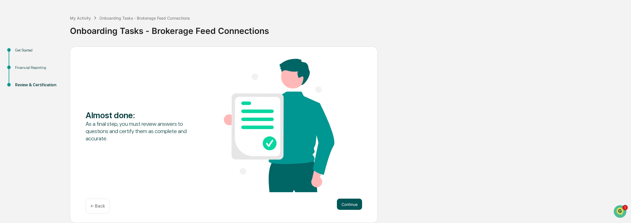
click at [342, 200] on button "Continue" at bounding box center [349, 204] width 25 height 11
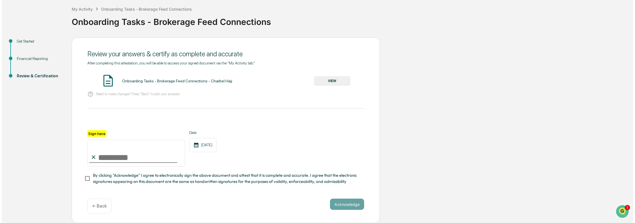
scroll to position [1, 0]
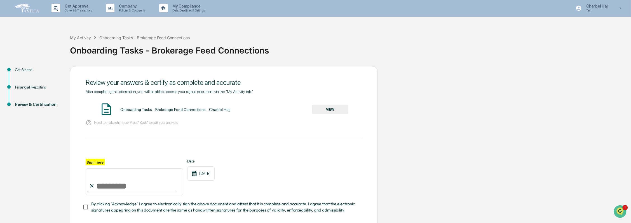
click at [25, 8] on img at bounding box center [26, 8] width 27 height 11
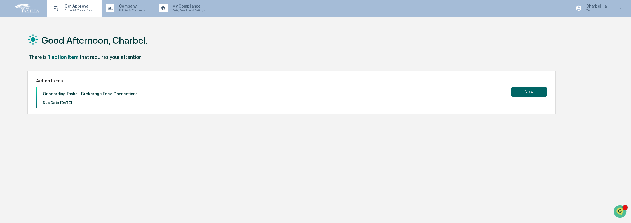
click at [88, 11] on p "Content & Transactions" at bounding box center [77, 10] width 35 height 4
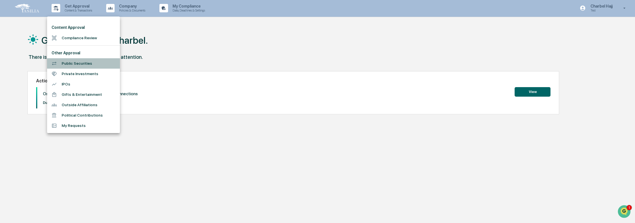
click at [81, 63] on li "Public Securities" at bounding box center [83, 63] width 73 height 10
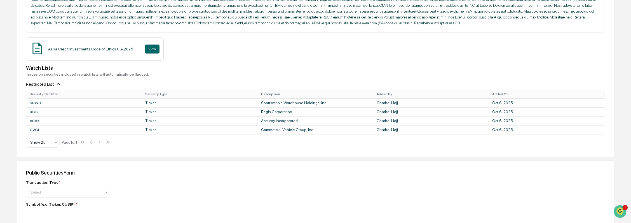
scroll to position [31, 0]
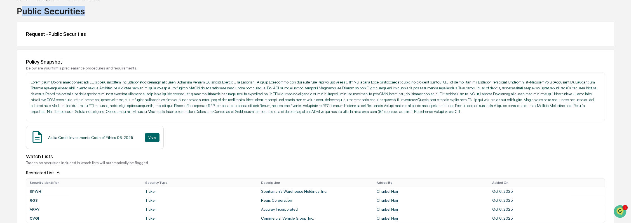
drag, startPoint x: 24, startPoint y: 13, endPoint x: 87, endPoint y: 14, distance: 62.5
click at [87, 14] on div "Public Securities" at bounding box center [316, 9] width 598 height 15
drag, startPoint x: 87, startPoint y: 14, endPoint x: 72, endPoint y: 89, distance: 76.5
click at [85, 87] on p at bounding box center [316, 96] width 570 height 35
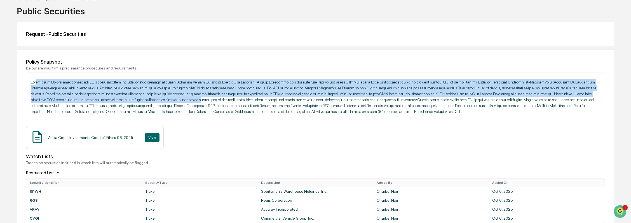
drag, startPoint x: 37, startPoint y: 81, endPoint x: 189, endPoint y: 103, distance: 153.7
click at [189, 103] on p at bounding box center [316, 96] width 570 height 35
click at [130, 102] on p at bounding box center [316, 96] width 570 height 35
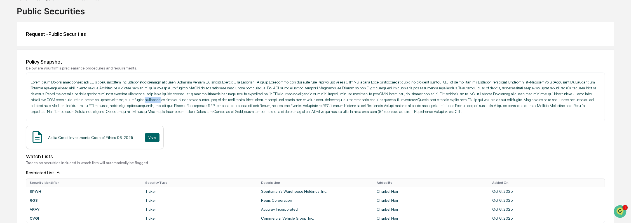
click at [130, 102] on p at bounding box center [316, 96] width 570 height 35
drag, startPoint x: 130, startPoint y: 102, endPoint x: 112, endPoint y: 100, distance: 18.1
click at [112, 100] on p at bounding box center [316, 96] width 570 height 35
drag, startPoint x: 29, startPoint y: 31, endPoint x: 71, endPoint y: 32, distance: 41.5
click at [71, 32] on div "Request - Public Securities" at bounding box center [315, 34] width 579 height 6
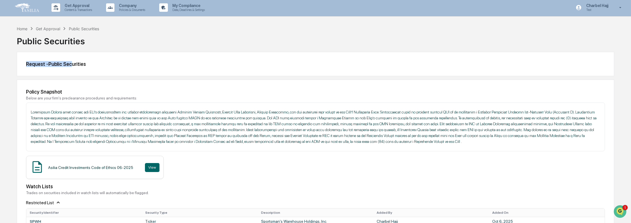
scroll to position [0, 0]
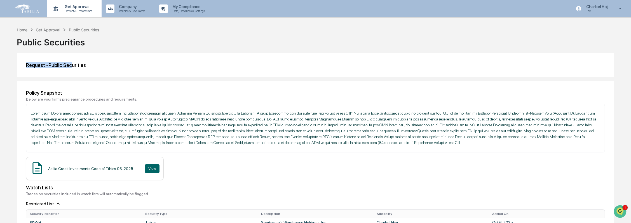
click at [76, 13] on div "Get Approval Content & Transactions" at bounding box center [73, 8] width 49 height 17
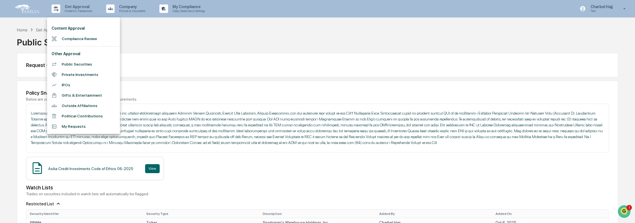
click at [83, 74] on li "Private Investments" at bounding box center [83, 74] width 73 height 10
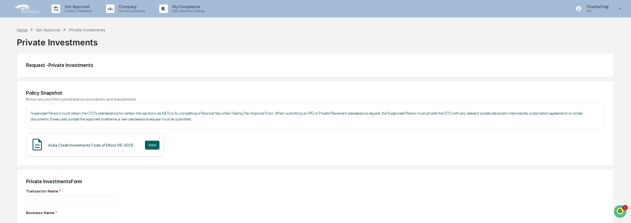
click at [25, 31] on div "Home" at bounding box center [22, 29] width 11 height 5
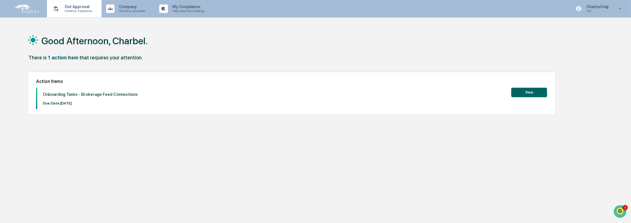
click at [82, 13] on div "Get Approval Content & Transactions" at bounding box center [73, 8] width 49 height 17
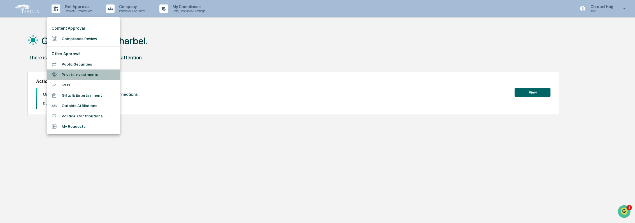
click at [85, 73] on li "Private Investments" at bounding box center [83, 74] width 73 height 10
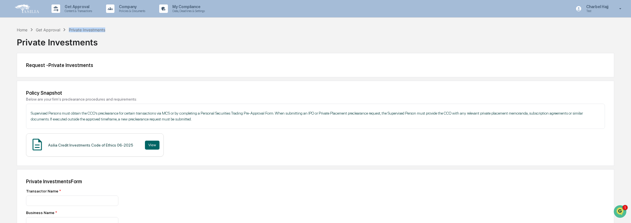
drag, startPoint x: 112, startPoint y: 30, endPoint x: 67, endPoint y: 28, distance: 44.8
click at [67, 28] on div "Home Get Approval Private Investments Private Investments" at bounding box center [316, 38] width 598 height 23
drag, startPoint x: 67, startPoint y: 28, endPoint x: 136, endPoint y: 33, distance: 69.6
click at [136, 32] on div "Home Get Approval Private Investments Private Investments" at bounding box center [316, 38] width 598 height 23
click at [208, 12] on p "Data, Deadlines & Settings" at bounding box center [188, 11] width 40 height 4
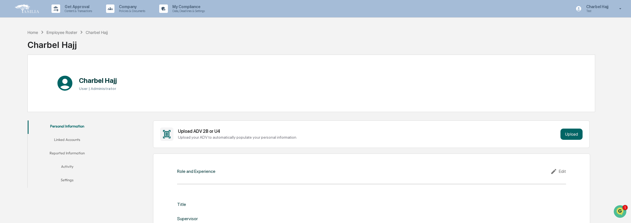
click at [171, 33] on div "Home Employee Roster Charbel Hajj Charbel Hajj" at bounding box center [311, 41] width 568 height 28
click at [34, 31] on div "Home" at bounding box center [32, 32] width 11 height 5
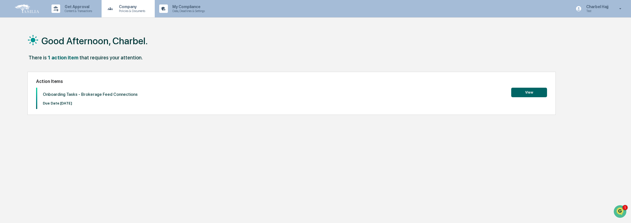
click at [143, 9] on p "Policies & Documents" at bounding box center [132, 11] width 34 height 4
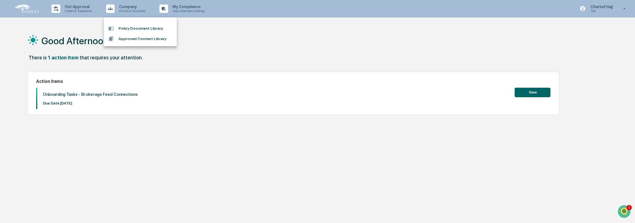
click at [135, 41] on li "Approved Content Library" at bounding box center [140, 39] width 73 height 10
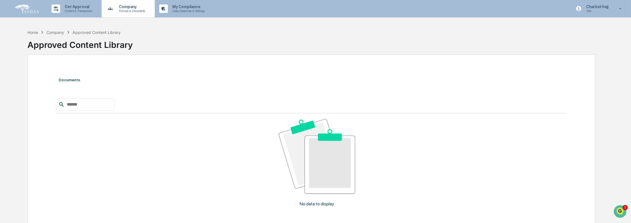
click at [134, 6] on p "Company" at bounding box center [132, 6] width 34 height 4
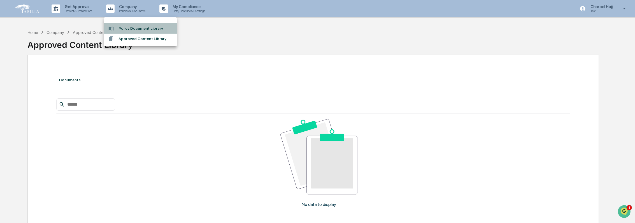
click at [139, 29] on li "Policy Document Library" at bounding box center [140, 28] width 73 height 10
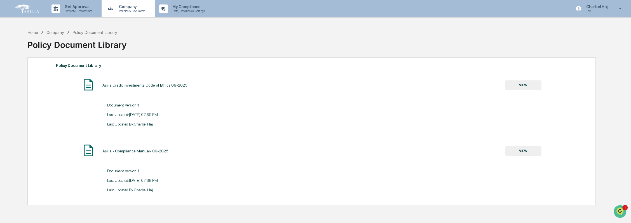
click at [123, 13] on div "Company Policies & Documents" at bounding box center [128, 8] width 48 height 17
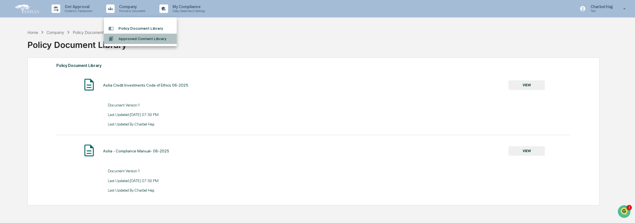
click at [137, 39] on li "Approved Content Library" at bounding box center [140, 39] width 73 height 10
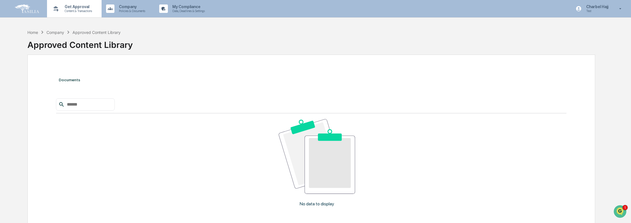
click at [98, 6] on div "Get Approval Content & Transactions" at bounding box center [73, 8] width 49 height 17
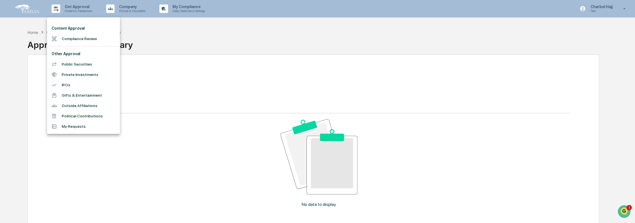
click at [80, 40] on li "Compliance Review" at bounding box center [83, 39] width 73 height 10
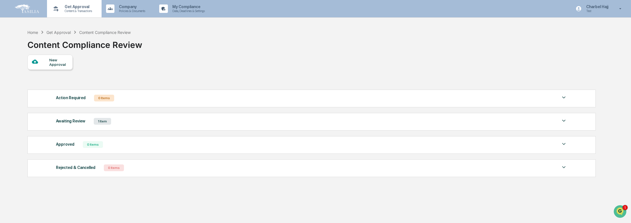
click at [87, 12] on p "Content & Transactions" at bounding box center [77, 11] width 35 height 4
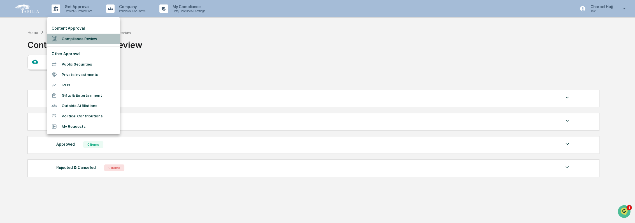
click at [74, 39] on li "Compliance Review" at bounding box center [83, 39] width 73 height 10
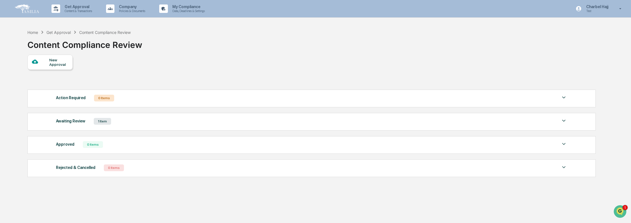
click at [55, 65] on div "New Approval" at bounding box center [58, 62] width 19 height 9
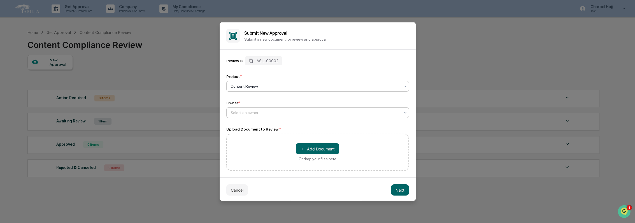
click at [253, 113] on div at bounding box center [315, 113] width 170 height 6
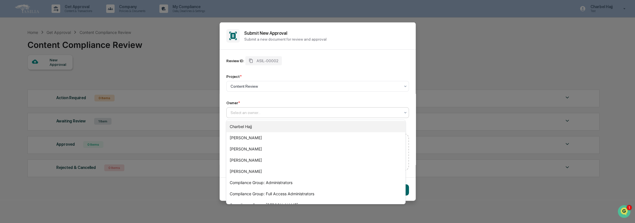
click at [271, 126] on div "Charbel Hajj" at bounding box center [315, 126] width 179 height 11
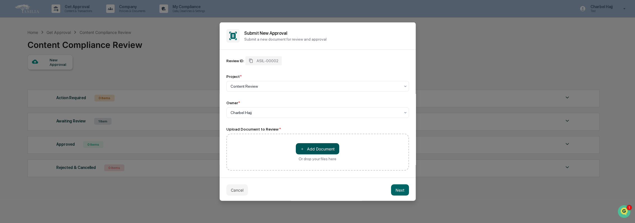
click at [313, 150] on button "＋ Add Document" at bounding box center [317, 148] width 43 height 11
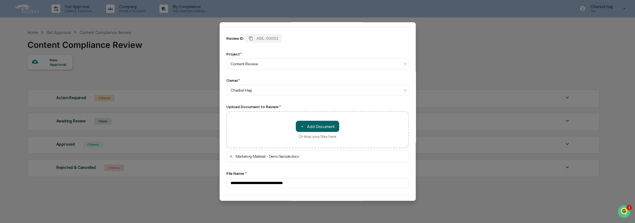
scroll to position [43, 0]
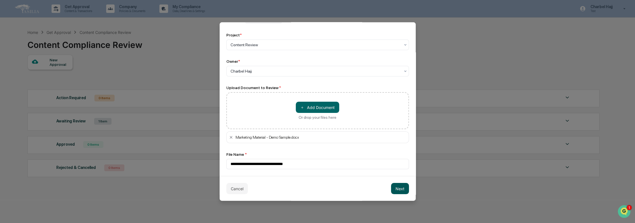
click at [396, 188] on button "Next" at bounding box center [400, 188] width 18 height 11
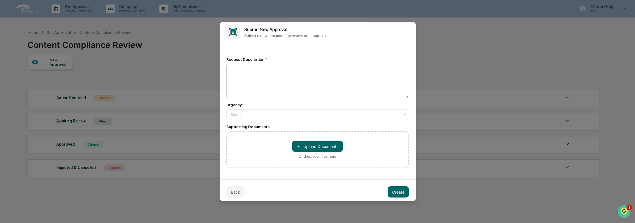
scroll to position [0, 0]
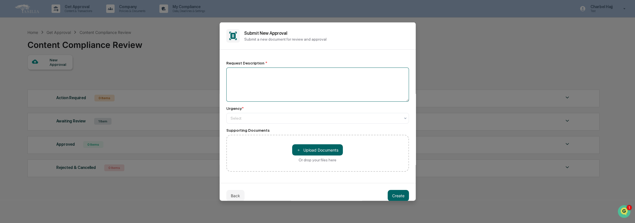
click at [274, 87] on textarea at bounding box center [317, 84] width 183 height 34
type textarea "****"
drag, startPoint x: 257, startPoint y: 116, endPoint x: 258, endPoint y: 119, distance: 2.9
click at [257, 115] on div "Select" at bounding box center [315, 118] width 175 height 8
drag, startPoint x: 272, startPoint y: 62, endPoint x: 275, endPoint y: 69, distance: 7.7
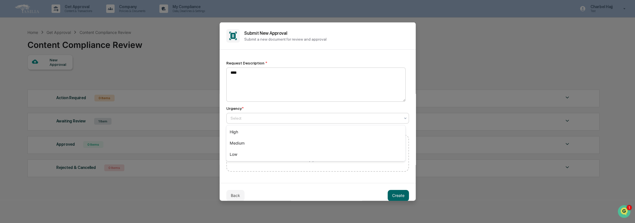
click at [272, 62] on div "Request Description *" at bounding box center [317, 63] width 183 height 4
click at [261, 122] on div "Select" at bounding box center [315, 118] width 175 height 8
drag, startPoint x: 256, startPoint y: 145, endPoint x: 253, endPoint y: 128, distance: 17.5
click at [255, 144] on div "Medium" at bounding box center [315, 142] width 179 height 11
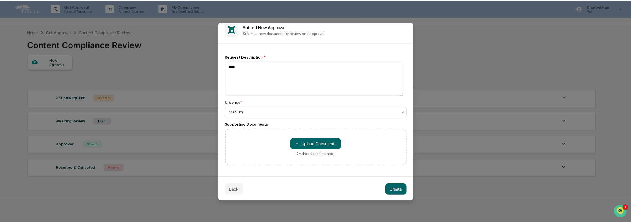
scroll to position [8, 0]
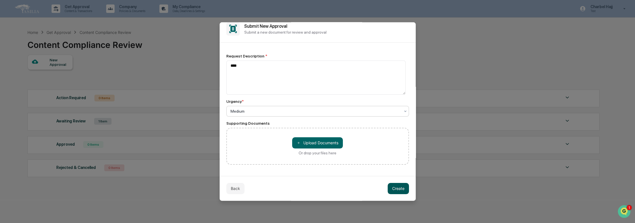
click at [398, 187] on button "Create" at bounding box center [398, 188] width 21 height 11
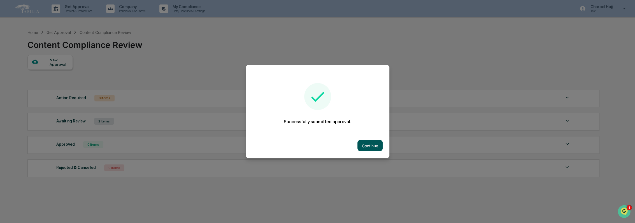
click at [363, 142] on button "Continue" at bounding box center [369, 145] width 25 height 11
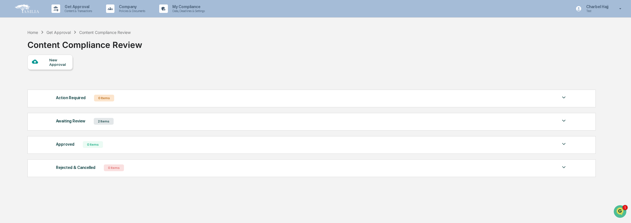
click at [72, 97] on div "Action Required" at bounding box center [71, 97] width 30 height 7
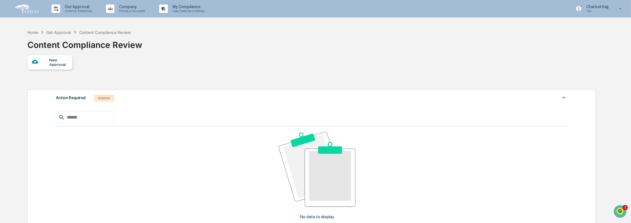
click at [72, 97] on div "Action Required" at bounding box center [71, 97] width 30 height 7
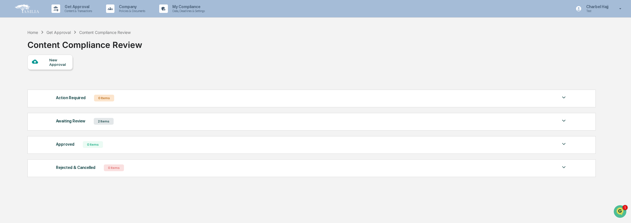
click at [74, 119] on div "Awaiting Review" at bounding box center [70, 120] width 29 height 7
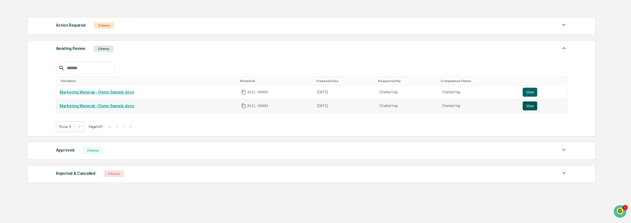
scroll to position [62, 0]
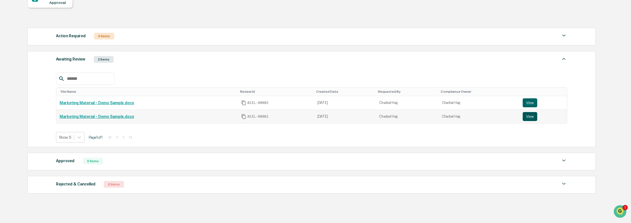
click at [534, 115] on button "View" at bounding box center [530, 116] width 15 height 9
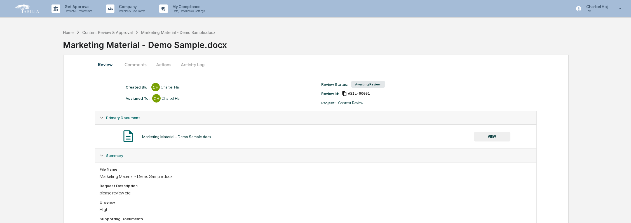
click at [137, 67] on button "Comments" at bounding box center [135, 64] width 31 height 13
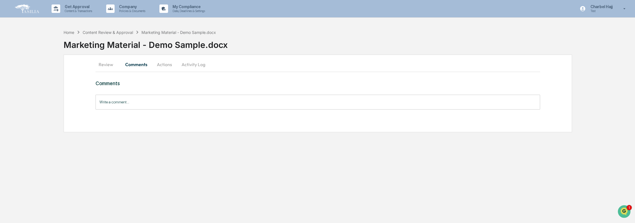
click at [111, 64] on button "Review" at bounding box center [107, 64] width 25 height 13
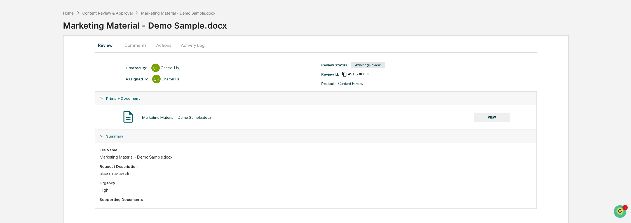
scroll to position [20, 0]
click at [143, 48] on button "Comments" at bounding box center [135, 44] width 31 height 13
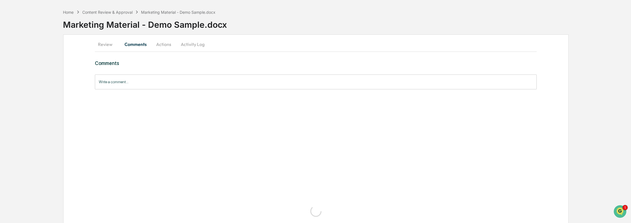
scroll to position [0, 0]
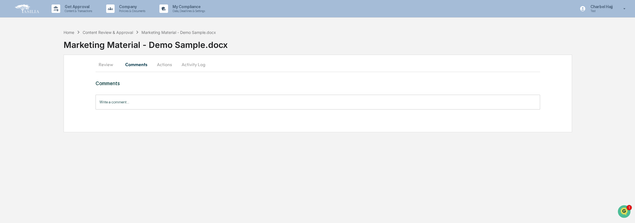
click at [123, 102] on input "Write a comment..." at bounding box center [317, 102] width 444 height 15
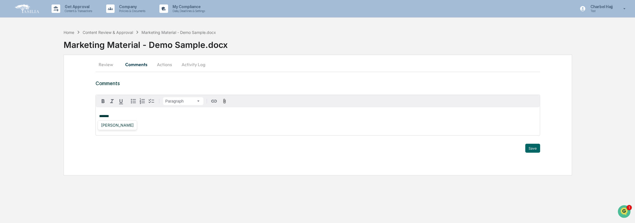
click at [124, 123] on div "[PERSON_NAME]" at bounding box center [117, 125] width 37 height 7
click at [529, 146] on button "Save" at bounding box center [532, 148] width 15 height 9
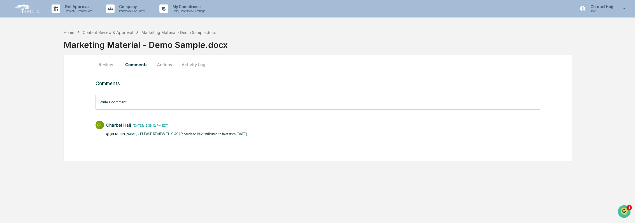
click at [163, 63] on button "Actions" at bounding box center [164, 64] width 25 height 13
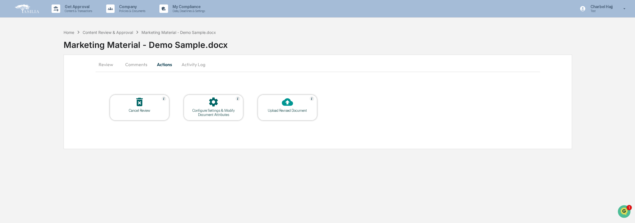
click at [290, 114] on div "Upload Revised Document" at bounding box center [287, 108] width 59 height 26
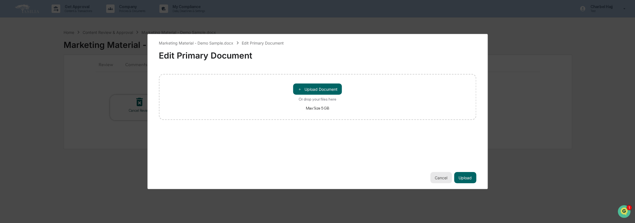
click at [438, 180] on button "Cancel" at bounding box center [441, 177] width 22 height 11
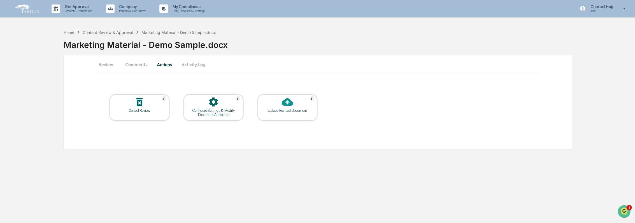
click at [196, 65] on button "Activity Log" at bounding box center [193, 64] width 33 height 13
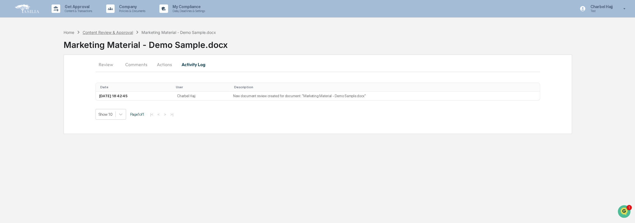
click at [98, 32] on div "Content Review & Approval" at bounding box center [108, 32] width 50 height 5
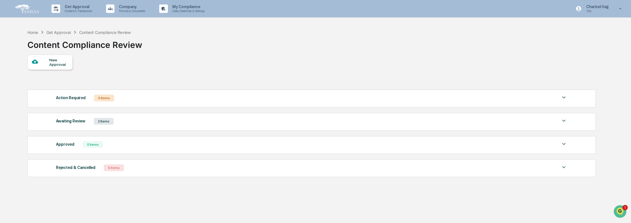
click at [120, 125] on div "Awaiting Review 2 Items" at bounding box center [312, 121] width 512 height 8
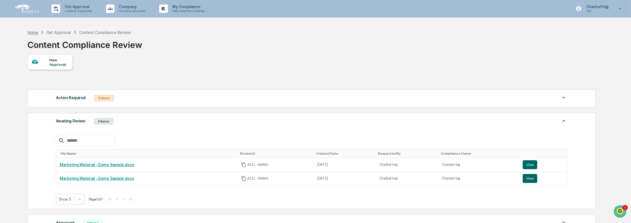
click at [34, 34] on div "Home" at bounding box center [32, 32] width 11 height 5
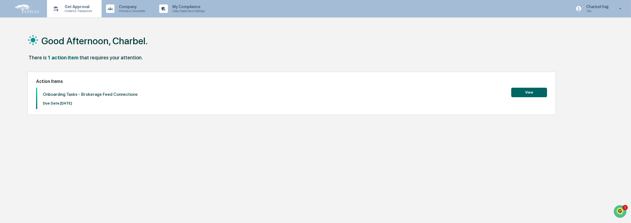
click at [81, 10] on p "Content & Transactions" at bounding box center [77, 11] width 35 height 4
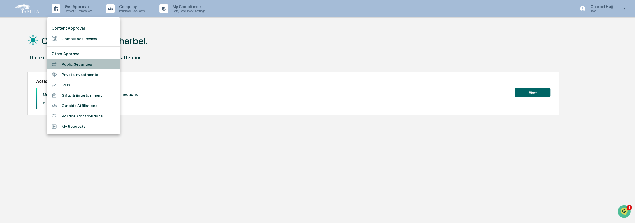
click at [95, 66] on li "Public Securities" at bounding box center [83, 64] width 73 height 10
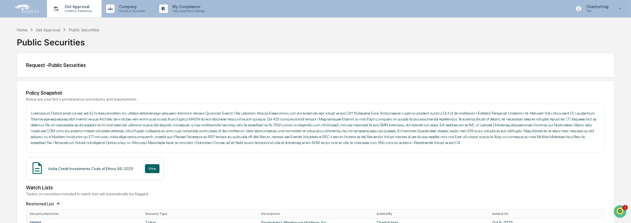
click at [69, 11] on p "Content & Transactions" at bounding box center [77, 11] width 35 height 4
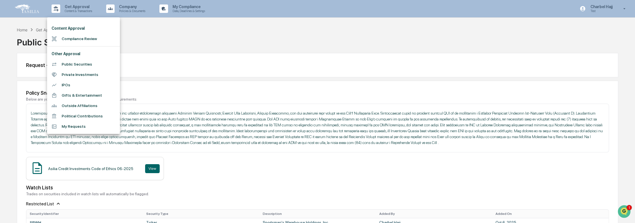
click at [83, 83] on li "IPOs" at bounding box center [83, 85] width 73 height 10
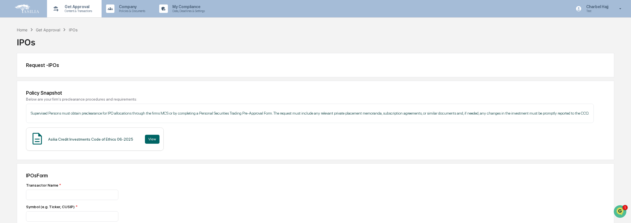
click at [83, 12] on p "Content & Transactions" at bounding box center [77, 11] width 35 height 4
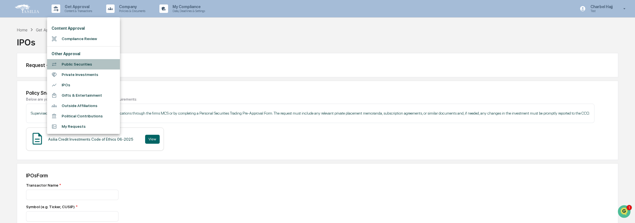
click at [93, 63] on li "Public Securities" at bounding box center [83, 64] width 73 height 10
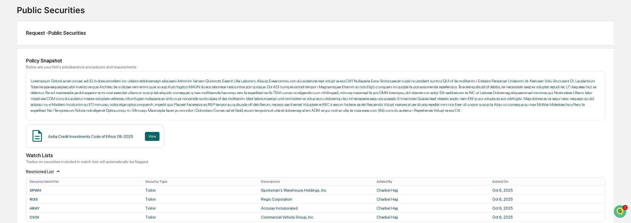
scroll to position [1, 0]
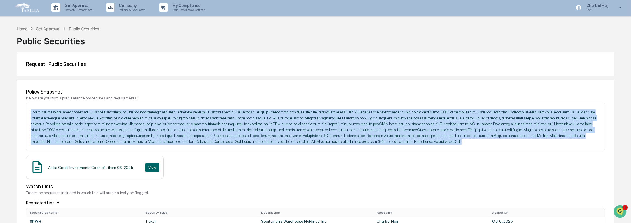
drag, startPoint x: 38, startPoint y: 113, endPoint x: 467, endPoint y: 144, distance: 429.9
click at [467, 144] on p at bounding box center [316, 126] width 570 height 35
click at [465, 144] on p at bounding box center [316, 126] width 570 height 35
click at [467, 143] on p at bounding box center [316, 126] width 570 height 35
drag, startPoint x: 43, startPoint y: 114, endPoint x: 458, endPoint y: 141, distance: 416.1
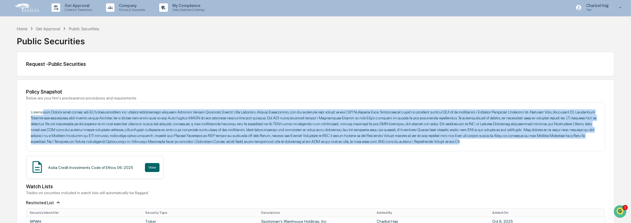
click at [458, 141] on p at bounding box center [316, 126] width 570 height 35
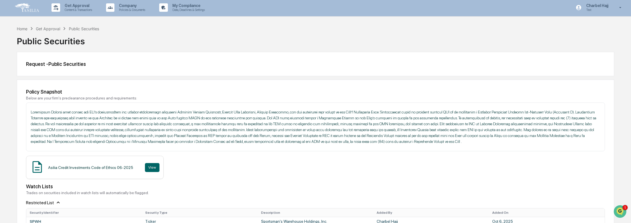
click at [459, 140] on p at bounding box center [316, 126] width 570 height 35
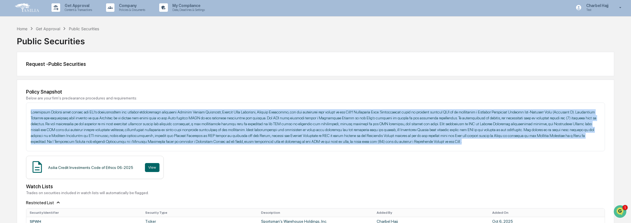
drag, startPoint x: 468, startPoint y: 143, endPoint x: 26, endPoint y: 112, distance: 443.2
click at [26, 112] on div at bounding box center [315, 126] width 579 height 49
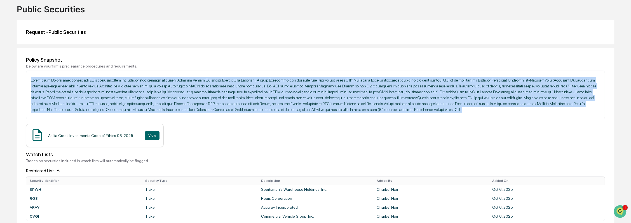
scroll to position [0, 0]
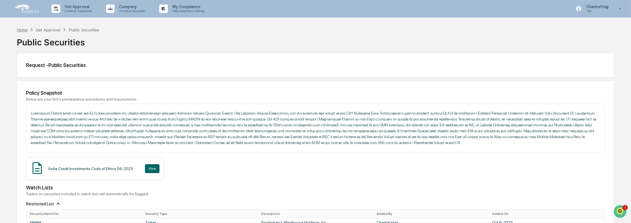
click at [25, 29] on div "Home" at bounding box center [22, 29] width 11 height 5
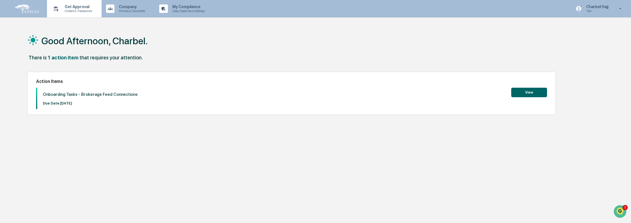
click at [73, 12] on p "Content & Transactions" at bounding box center [77, 11] width 35 height 4
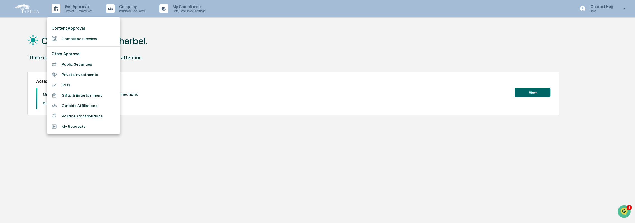
click at [185, 38] on div at bounding box center [317, 111] width 635 height 223
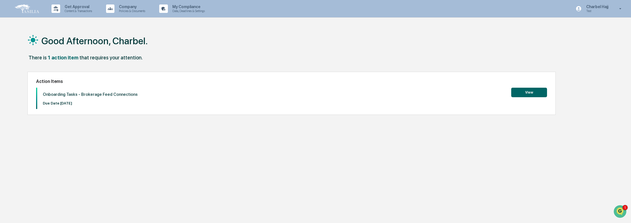
click at [598, 9] on p "Test" at bounding box center [596, 11] width 29 height 4
click at [601, 29] on li "Switch to Admin view..." at bounding box center [591, 28] width 78 height 10
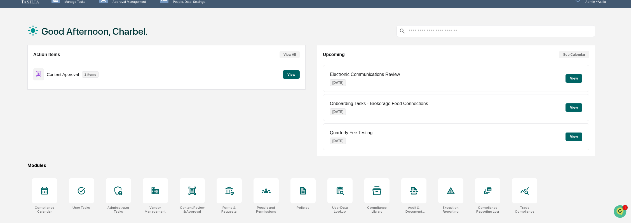
scroll to position [27, 0]
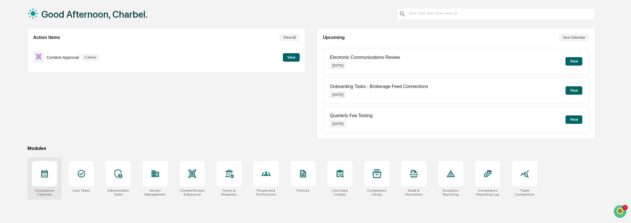
click at [49, 176] on div at bounding box center [44, 173] width 25 height 25
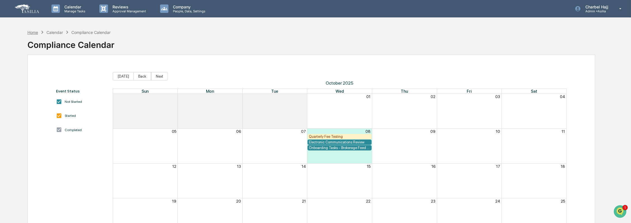
click at [35, 31] on div "Home" at bounding box center [32, 32] width 11 height 5
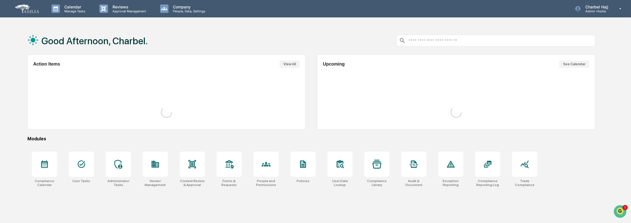
scroll to position [27, 0]
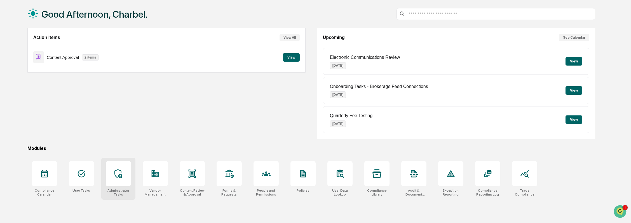
click at [119, 181] on div at bounding box center [118, 173] width 25 height 25
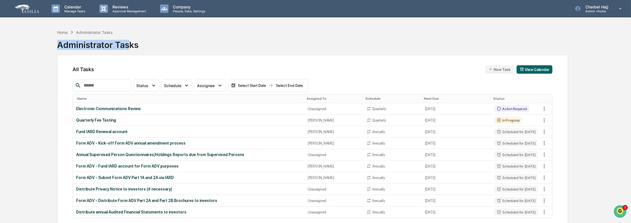
drag, startPoint x: 56, startPoint y: 45, endPoint x: 128, endPoint y: 42, distance: 72.6
click at [128, 42] on div "Home Administrator Tasks Administrator Tasks All Tasks New Task View Calendar S…" at bounding box center [313, 138] width 528 height 223
click at [130, 43] on div "Administrator Tasks" at bounding box center [97, 42] width 81 height 15
click at [139, 47] on div "Home Administrator Tasks Administrator Tasks" at bounding box center [313, 41] width 512 height 28
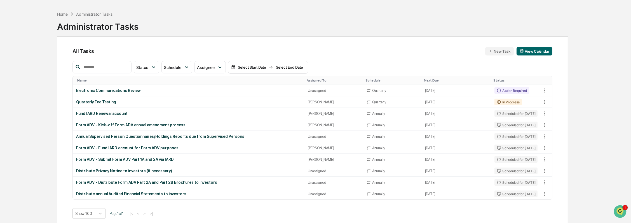
scroll to position [27, 0]
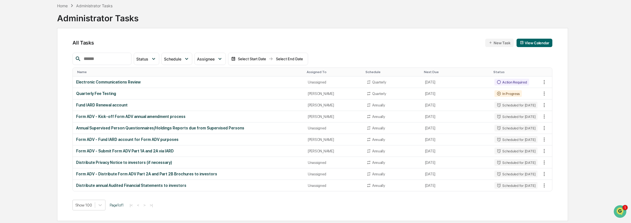
click at [498, 43] on button "New Task" at bounding box center [500, 43] width 28 height 8
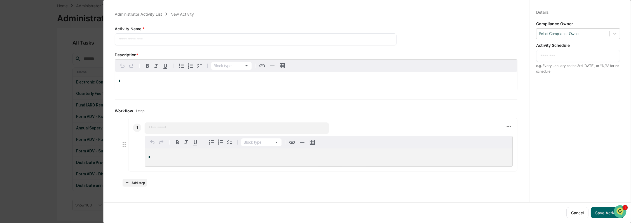
click at [132, 41] on textarea at bounding box center [256, 39] width 274 height 6
click at [125, 79] on div "*" at bounding box center [316, 81] width 402 height 18
click at [507, 126] on icon at bounding box center [509, 126] width 4 height 1
click at [523, 134] on li "Delete step" at bounding box center [527, 133] width 45 height 10
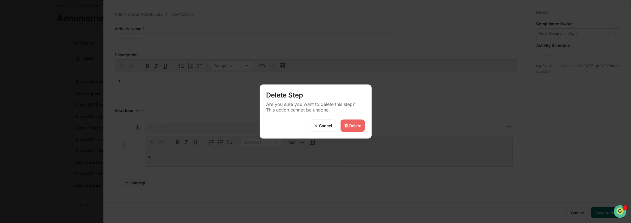
click at [357, 124] on div "Delete" at bounding box center [356, 125] width 12 height 5
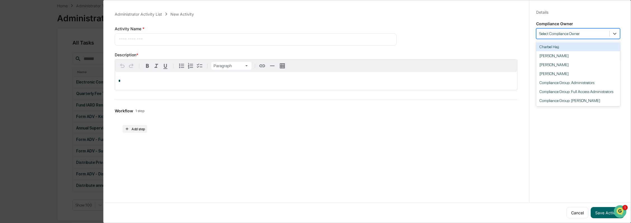
click at [576, 33] on div "Select Compliance Owner" at bounding box center [573, 34] width 73 height 8
click at [556, 46] on div "Charbel Hajj" at bounding box center [579, 46] width 84 height 9
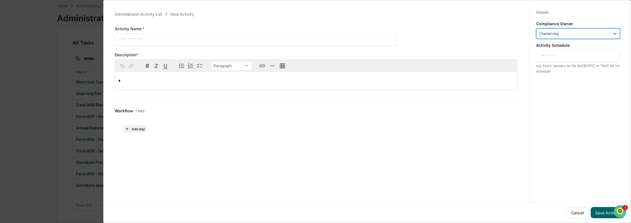
click at [556, 53] on textarea at bounding box center [579, 56] width 76 height 6
drag, startPoint x: 540, startPoint y: 63, endPoint x: 593, endPoint y: 63, distance: 52.9
click at [593, 63] on div "e.g. Every January on the 3rd [DATE], or "N/A" for no schedule" at bounding box center [579, 68] width 84 height 11
drag, startPoint x: 593, startPoint y: 63, endPoint x: 586, endPoint y: 61, distance: 7.6
copy div "Every January on the 3rd [DATE]"
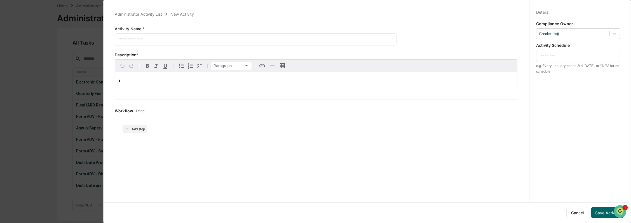
click at [585, 53] on textarea at bounding box center [579, 56] width 76 height 6
paste textarea "**********"
type textarea "**********"
drag, startPoint x: 578, startPoint y: 79, endPoint x: 588, endPoint y: 143, distance: 64.9
click at [577, 80] on div "**********" at bounding box center [579, 117] width 98 height 236
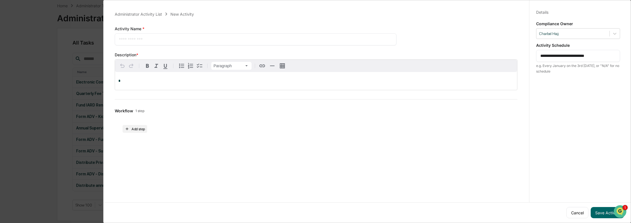
drag, startPoint x: 581, startPoint y: 208, endPoint x: 577, endPoint y: 209, distance: 4.0
click at [581, 208] on button "Cancel" at bounding box center [578, 212] width 22 height 11
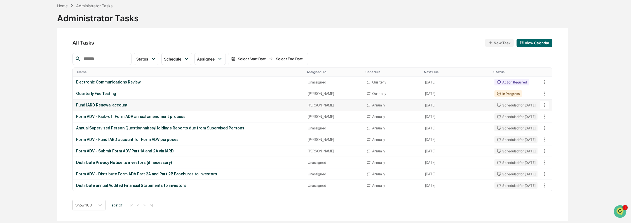
click at [136, 104] on div "Fund IARD Renewal account" at bounding box center [188, 105] width 225 height 4
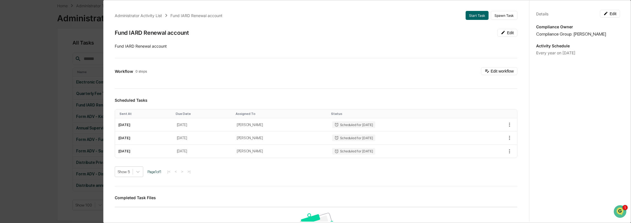
drag, startPoint x: 538, startPoint y: 54, endPoint x: 585, endPoint y: 52, distance: 47.1
click at [585, 52] on div "Every year on [DATE]" at bounding box center [579, 52] width 84 height 5
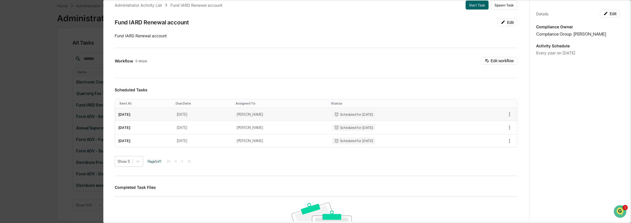
scroll to position [0, 0]
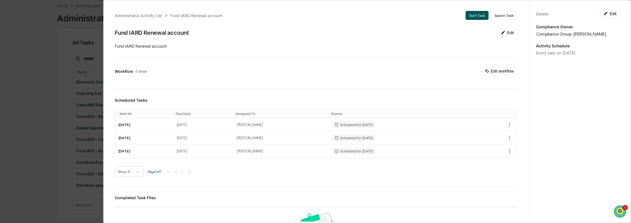
click at [476, 16] on button "Start Task" at bounding box center [477, 15] width 23 height 9
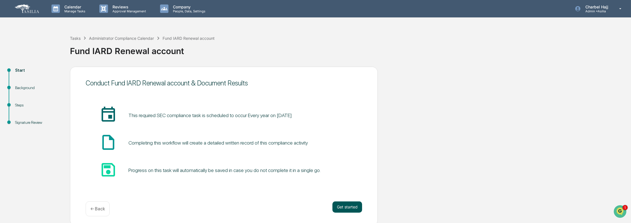
click at [344, 206] on button "Get started" at bounding box center [348, 206] width 30 height 11
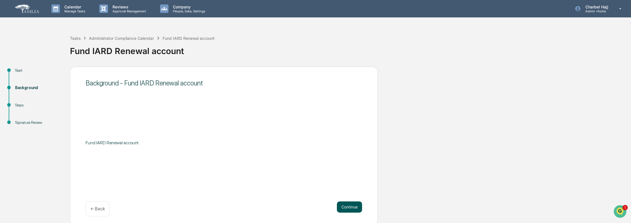
click at [346, 207] on button "Continue" at bounding box center [349, 206] width 25 height 11
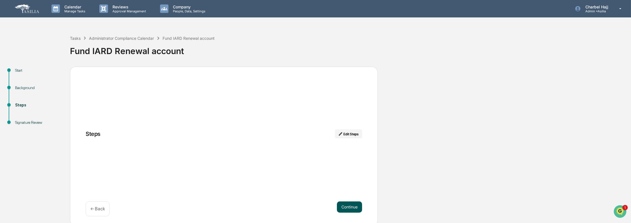
click at [348, 208] on button "Continue" at bounding box center [349, 206] width 25 height 11
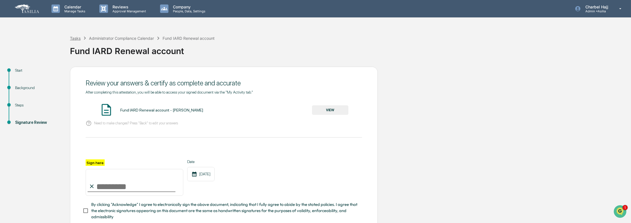
click at [80, 38] on div "Tasks" at bounding box center [75, 38] width 11 height 5
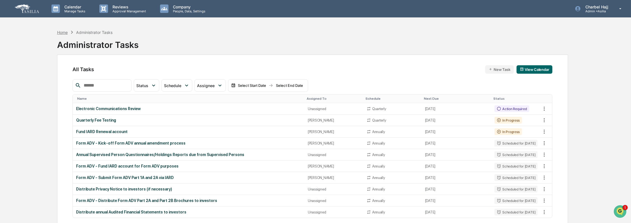
click at [66, 31] on div "Home" at bounding box center [62, 32] width 11 height 5
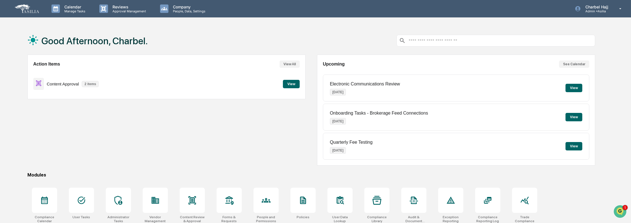
scroll to position [27, 0]
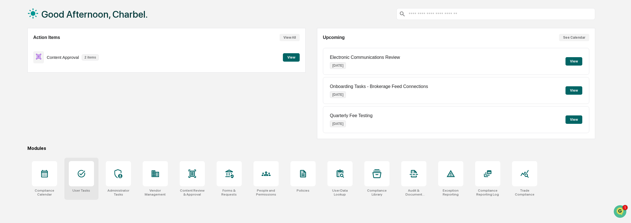
click at [77, 177] on icon at bounding box center [81, 173] width 9 height 9
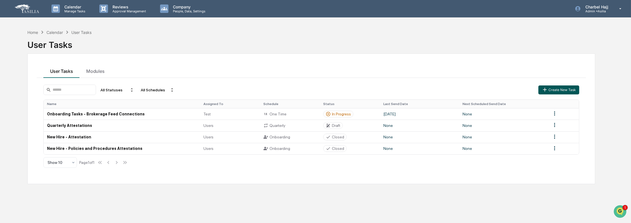
click at [549, 85] on button "Create New Task" at bounding box center [559, 89] width 41 height 9
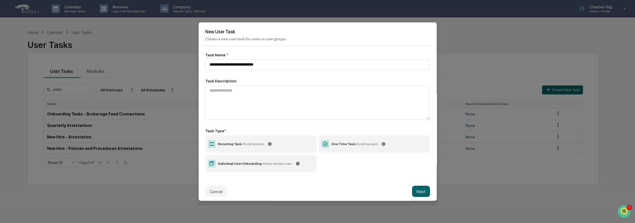
type input "**********"
click at [352, 148] on label "One Time Task - Existing users" at bounding box center [374, 143] width 111 height 17
click at [425, 188] on button "Next" at bounding box center [421, 191] width 18 height 11
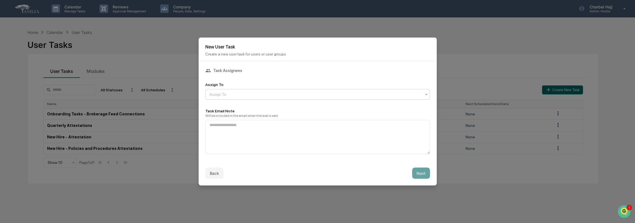
click at [243, 92] on div at bounding box center [315, 95] width 212 height 6
click at [236, 108] on div "Users" at bounding box center [315, 106] width 221 height 11
click at [239, 93] on div at bounding box center [315, 95] width 212 height 6
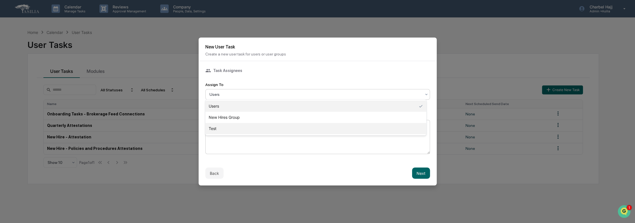
drag, startPoint x: 237, startPoint y: 128, endPoint x: 239, endPoint y: 134, distance: 6.6
click at [237, 128] on div "Test" at bounding box center [315, 128] width 221 height 11
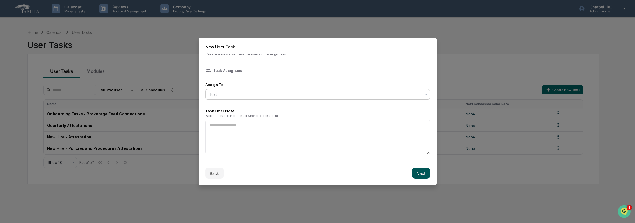
click at [421, 172] on button "Next" at bounding box center [421, 172] width 18 height 11
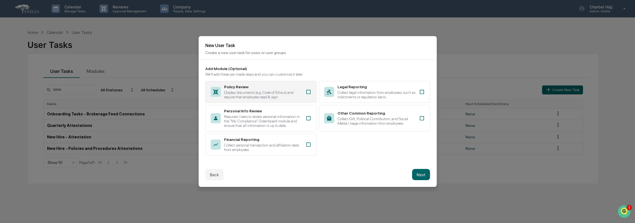
click at [236, 85] on div "Policy Review" at bounding box center [263, 87] width 78 height 4
click at [419, 174] on button "Next" at bounding box center [421, 174] width 18 height 11
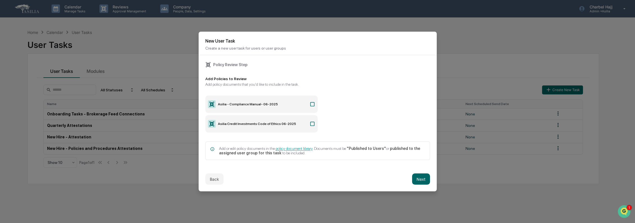
click at [309, 101] on icon at bounding box center [312, 104] width 6 height 6
click at [310, 122] on icon at bounding box center [312, 124] width 6 height 6
click at [418, 179] on button "Next" at bounding box center [421, 178] width 18 height 11
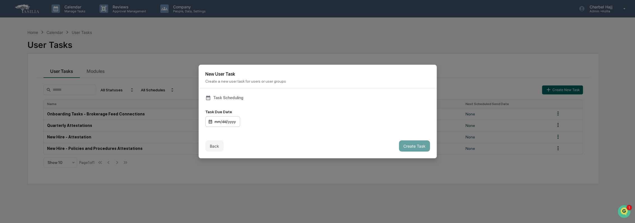
click at [218, 119] on div "mm/dd/yyyy" at bounding box center [222, 121] width 35 height 11
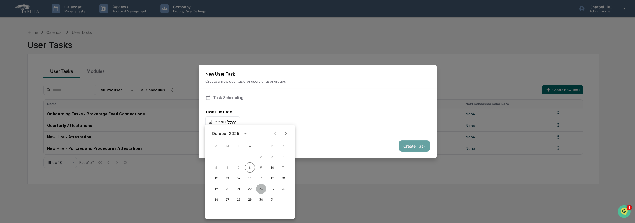
click at [260, 188] on button "23" at bounding box center [261, 189] width 10 height 10
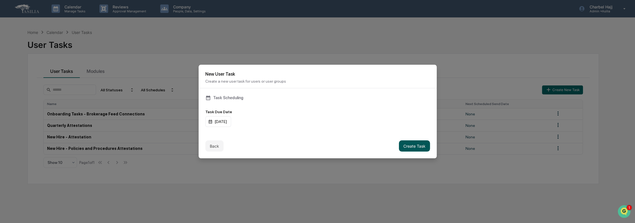
drag, startPoint x: 413, startPoint y: 144, endPoint x: 405, endPoint y: 148, distance: 8.3
click at [413, 144] on button "Create Task" at bounding box center [414, 145] width 31 height 11
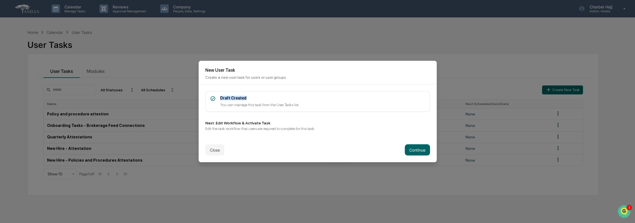
drag, startPoint x: 220, startPoint y: 96, endPoint x: 259, endPoint y: 97, distance: 39.2
click at [259, 97] on div "Draft Created You can manage this task from the User Tasks list." at bounding box center [317, 101] width 225 height 21
click at [415, 148] on button "Continue" at bounding box center [417, 149] width 25 height 11
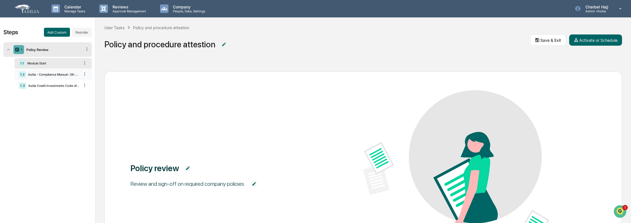
click at [58, 75] on div "Asilia - Compliance Manual- 06-2025" at bounding box center [53, 75] width 54 height 4
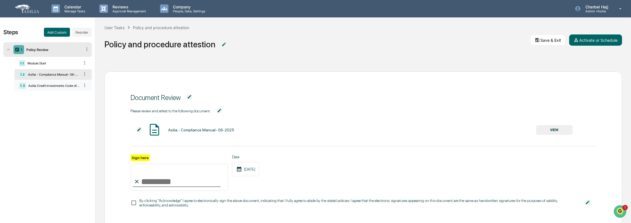
click at [56, 80] on div "1.2 Asilia - Compliance Manual- 06-2025" at bounding box center [53, 74] width 77 height 11
click at [56, 86] on div "Asilia Credit Investments Code of Ethics 06-2025" at bounding box center [53, 86] width 54 height 4
click at [558, 38] on button "Save & Exit" at bounding box center [548, 39] width 36 height 11
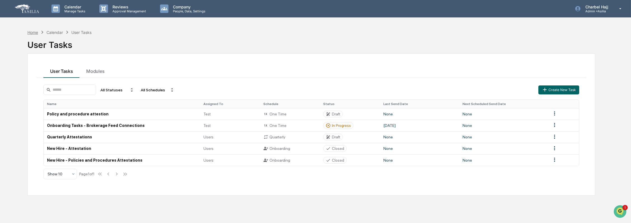
click at [34, 31] on div "Home" at bounding box center [32, 32] width 11 height 5
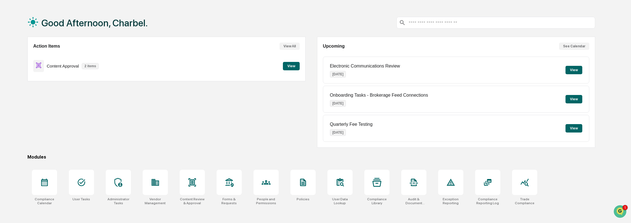
scroll to position [27, 0]
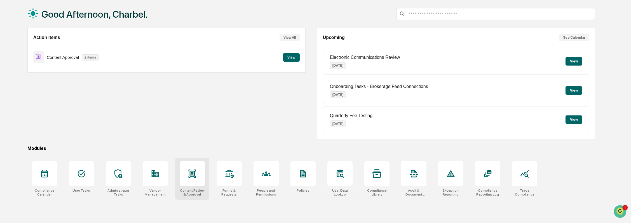
click at [193, 180] on div at bounding box center [192, 173] width 25 height 25
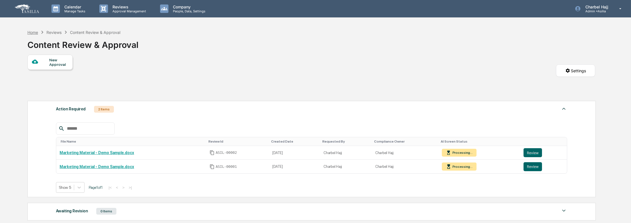
click at [35, 33] on div "Home" at bounding box center [32, 32] width 11 height 5
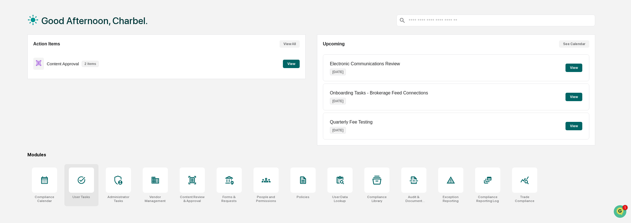
scroll to position [27, 0]
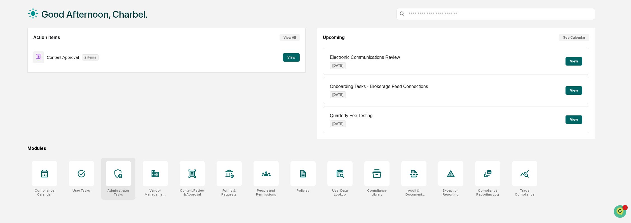
click at [123, 183] on div at bounding box center [118, 173] width 25 height 25
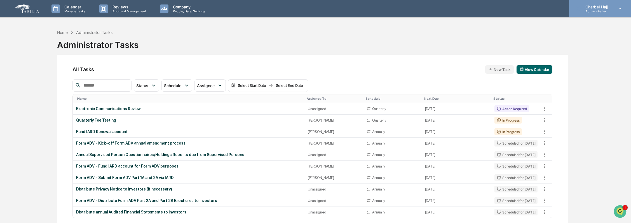
click at [599, 13] on div "Charbel Hajj Admin • [GEOGRAPHIC_DATA]" at bounding box center [601, 8] width 62 height 17
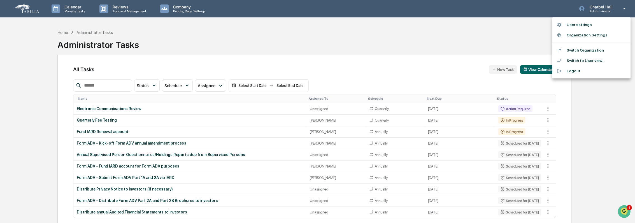
click at [584, 61] on li "Switch to User view..." at bounding box center [591, 60] width 78 height 10
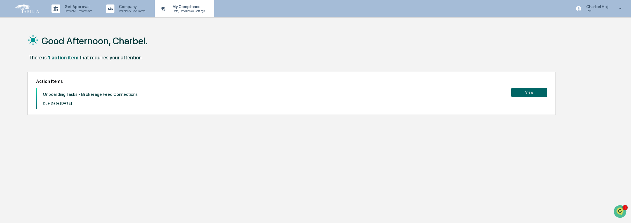
click at [188, 9] on p "Data, Deadlines & Settings" at bounding box center [188, 11] width 40 height 4
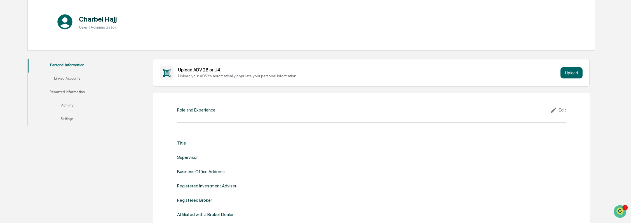
scroll to position [62, 0]
click at [78, 92] on button "Reported Information" at bounding box center [67, 91] width 79 height 13
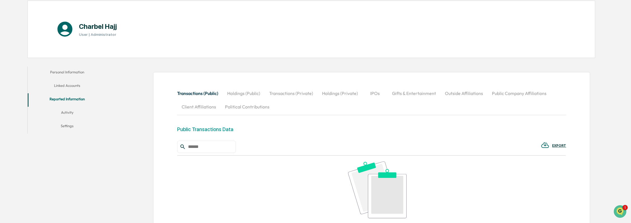
scroll to position [93, 0]
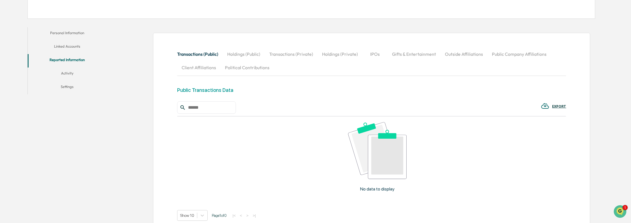
click at [330, 56] on button "Holdings (Private)" at bounding box center [340, 53] width 45 height 13
click at [377, 54] on button "IPOs" at bounding box center [375, 53] width 25 height 13
click at [406, 55] on button "Gifts & Entertainment" at bounding box center [414, 53] width 53 height 13
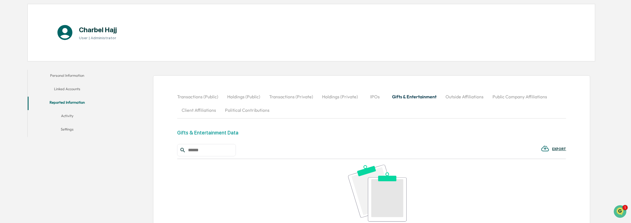
scroll to position [0, 0]
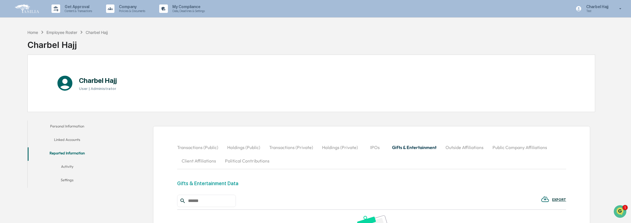
click at [600, 14] on div "Charbel Hajj Test" at bounding box center [600, 8] width 61 height 17
click at [600, 29] on li "Switch to Admin view..." at bounding box center [591, 28] width 78 height 10
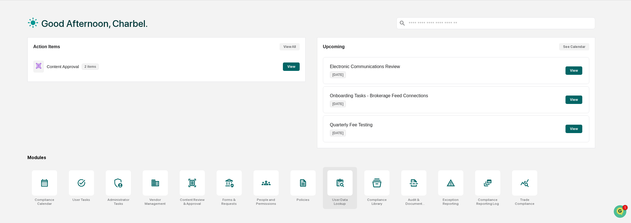
scroll to position [27, 0]
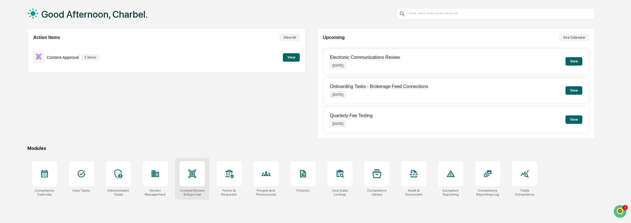
click at [197, 181] on div at bounding box center [192, 173] width 25 height 25
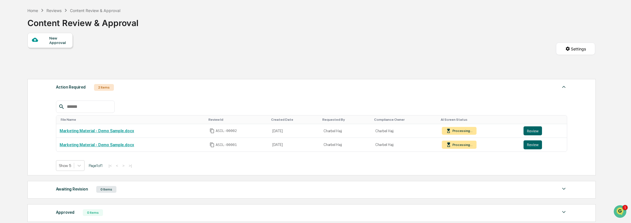
scroll to position [31, 0]
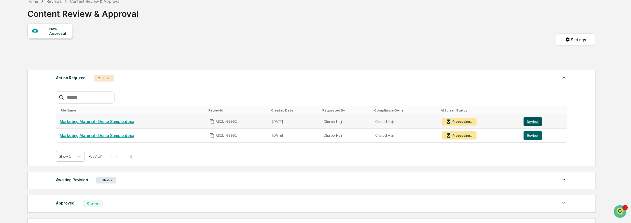
click at [532, 121] on button "Review" at bounding box center [533, 121] width 18 height 9
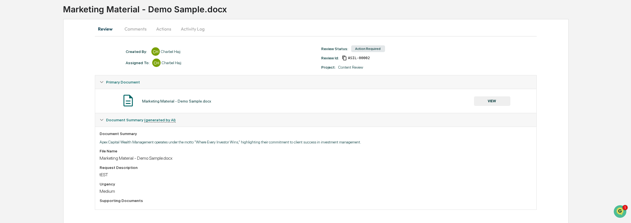
scroll to position [38, 0]
click at [101, 118] on icon at bounding box center [102, 119] width 4 height 4
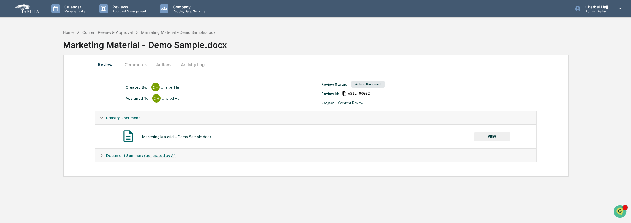
scroll to position [0, 0]
click at [99, 157] on div "Document Summary (generated by AI)" at bounding box center [318, 155] width 444 height 13
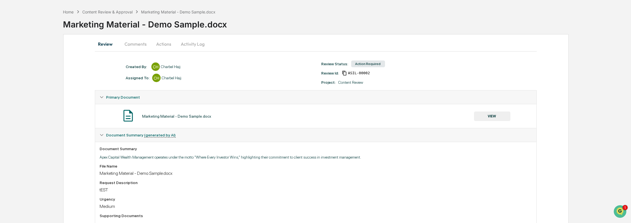
scroll to position [38, 0]
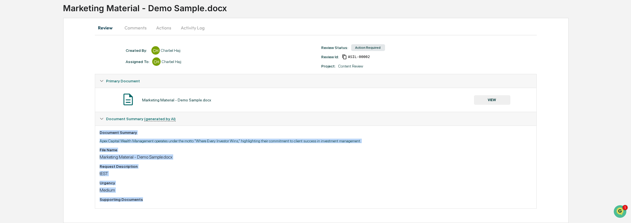
drag, startPoint x: 100, startPoint y: 131, endPoint x: 141, endPoint y: 204, distance: 84.0
click at [141, 204] on div "Document Summary Apex Capital Wealth Management operates under the motto "Where…" at bounding box center [316, 166] width 442 height 83
click at [128, 212] on div "Created By: ‎ ‎ CH Charbel Hajj Assigned To: CH Charbel Hajj Review Status: Act…" at bounding box center [316, 132] width 442 height 176
click at [105, 208] on div "Document Summary Apex Capital Wealth Management operates under the motto "Where…" at bounding box center [316, 166] width 442 height 83
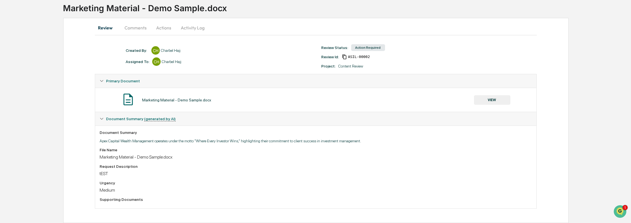
drag, startPoint x: 139, startPoint y: 24, endPoint x: 151, endPoint y: 25, distance: 12.8
click at [139, 24] on button "Comments" at bounding box center [135, 27] width 31 height 13
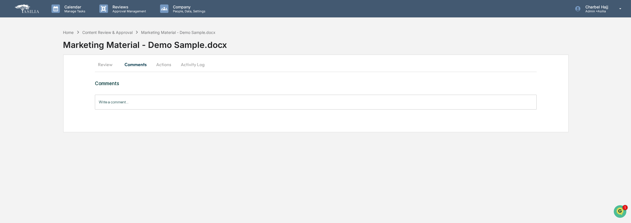
scroll to position [0, 0]
click at [166, 65] on button "Actions" at bounding box center [164, 64] width 25 height 13
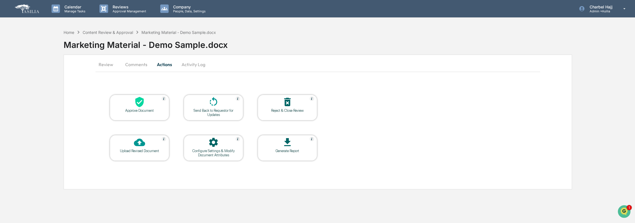
click at [201, 66] on button "Activity Log" at bounding box center [193, 64] width 33 height 13
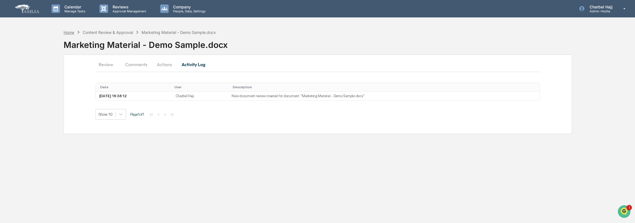
click at [71, 33] on div "Home" at bounding box center [69, 32] width 11 height 5
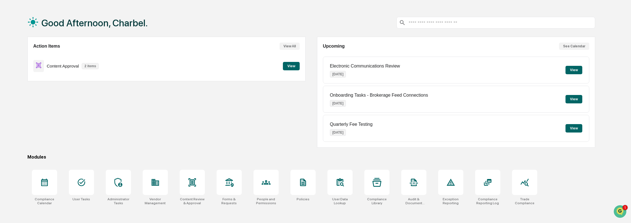
scroll to position [27, 0]
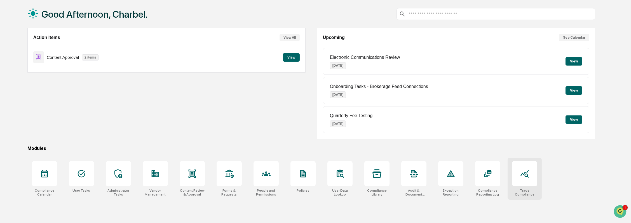
click at [531, 179] on div at bounding box center [524, 173] width 25 height 25
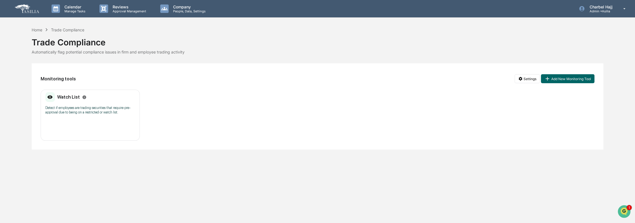
click at [77, 108] on p "Detect if employees are trading securities that require pre-approval due to bei…" at bounding box center [90, 110] width 90 height 9
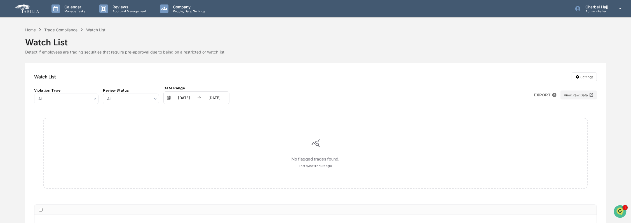
click at [579, 72] on div "Watch List Settings Violation Type All Review Status All Date Range [DATE] [DAT…" at bounding box center [315, 191] width 581 height 256
click at [582, 76] on html "Calendar Manage Tasks Reviews Approval Management Company People, Data, Setting…" at bounding box center [315, 111] width 631 height 223
click at [571, 98] on div "Manage Watch Lists" at bounding box center [586, 97] width 68 height 9
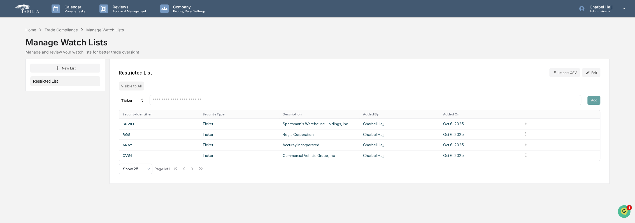
click at [162, 101] on input "text" at bounding box center [365, 99] width 427 height 5
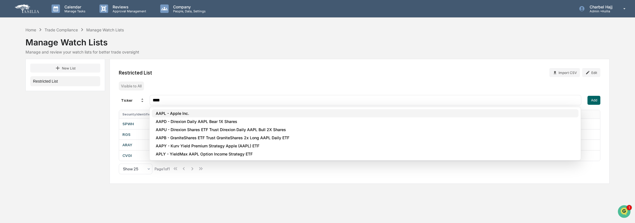
type input "****"
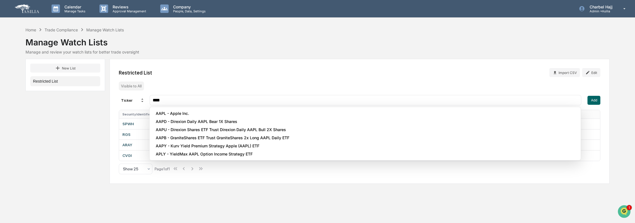
drag, startPoint x: 169, startPoint y: 114, endPoint x: 181, endPoint y: 113, distance: 12.9
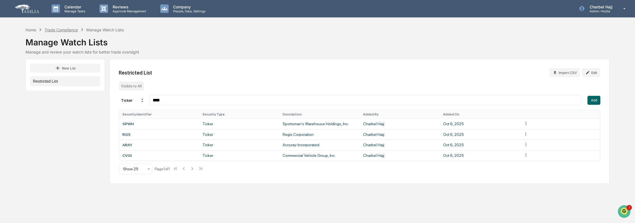
click at [68, 29] on div "Trade Compliance" at bounding box center [61, 29] width 33 height 5
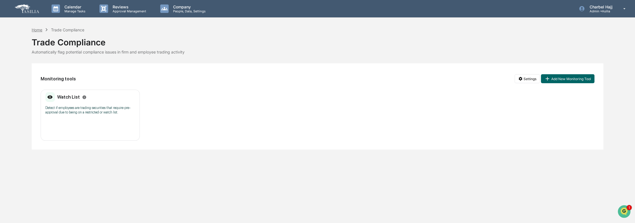
click at [40, 30] on div "Home" at bounding box center [37, 29] width 11 height 5
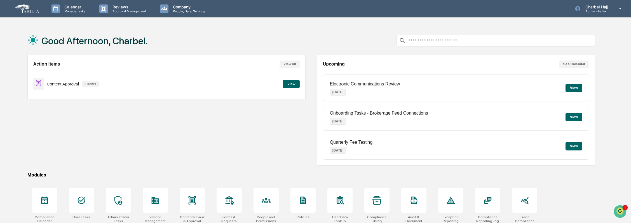
scroll to position [27, 0]
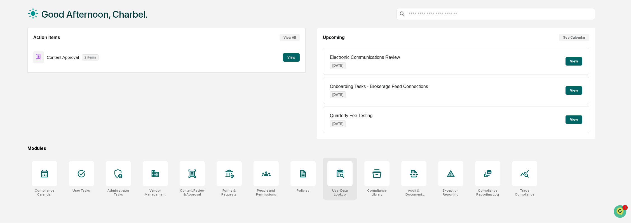
click at [348, 184] on div at bounding box center [340, 173] width 25 height 25
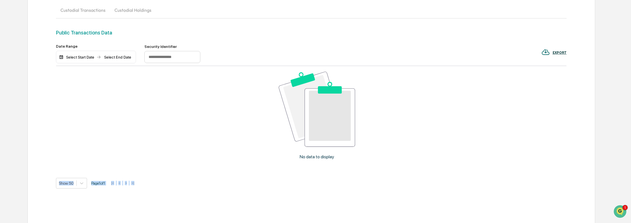
scroll to position [83, 0]
click at [150, 157] on div "No data to display" at bounding box center [317, 116] width 522 height 103
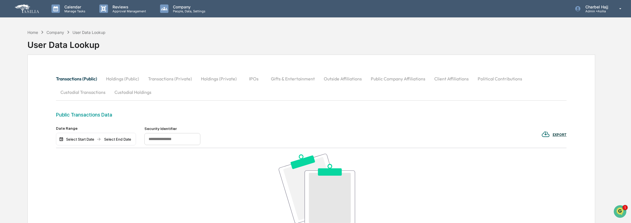
click at [132, 80] on button "Holdings (Public)" at bounding box center [123, 78] width 42 height 13
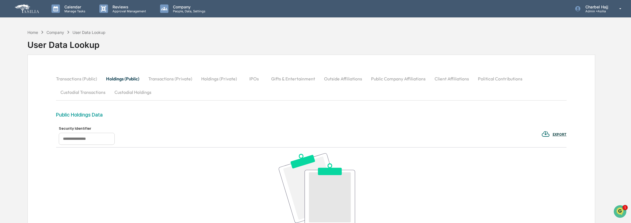
click at [189, 81] on button "Transactions (Private)" at bounding box center [170, 78] width 53 height 13
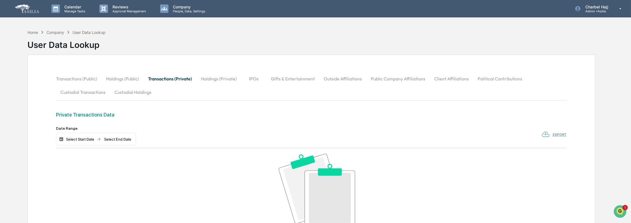
click at [230, 80] on button "Holdings (Private)" at bounding box center [219, 78] width 45 height 13
drag, startPoint x: 268, startPoint y: 78, endPoint x: 294, endPoint y: 76, distance: 26.3
click at [271, 78] on button "Gifts & Entertainment" at bounding box center [293, 78] width 53 height 13
drag, startPoint x: 334, startPoint y: 76, endPoint x: 349, endPoint y: 77, distance: 15.4
click at [334, 76] on button "Outside Affiliations" at bounding box center [343, 78] width 47 height 13
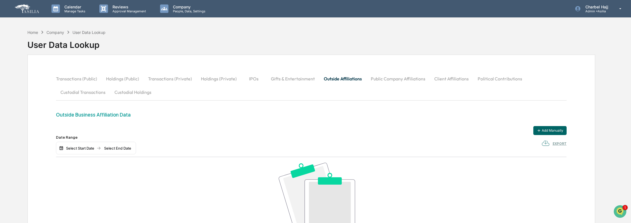
click at [52, 33] on div "Company" at bounding box center [55, 32] width 18 height 5
click at [36, 31] on div "Home" at bounding box center [32, 32] width 11 height 5
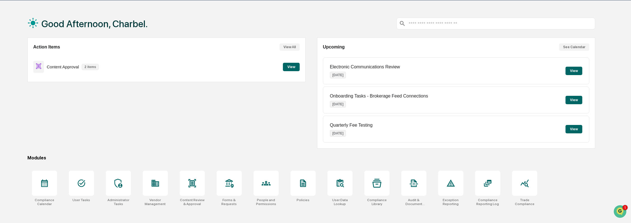
scroll to position [27, 0]
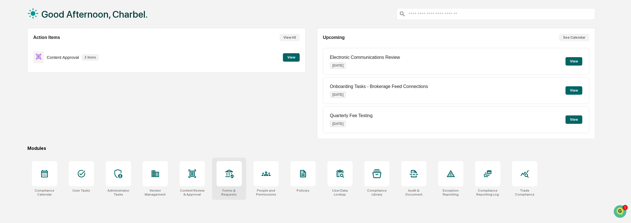
click at [237, 179] on div at bounding box center [229, 173] width 25 height 25
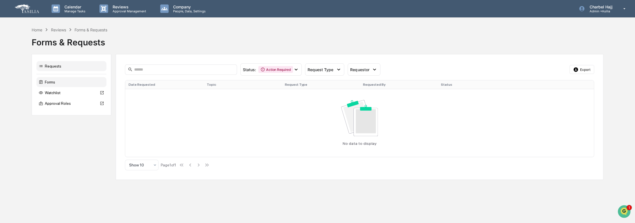
click at [56, 83] on div "Forms" at bounding box center [71, 82] width 70 height 10
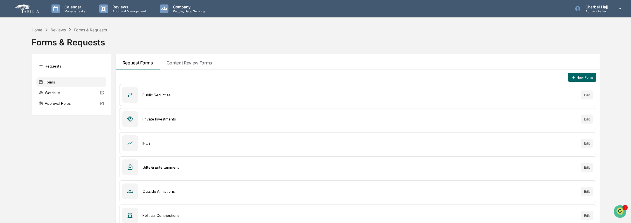
scroll to position [6, 0]
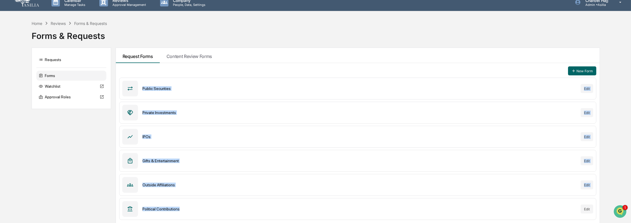
drag, startPoint x: 143, startPoint y: 88, endPoint x: 208, endPoint y: 208, distance: 136.7
click at [208, 208] on div "New Form Public Securities Edit Private Investments Edit IPOs Edit Gifts & Ente…" at bounding box center [358, 143] width 484 height 160
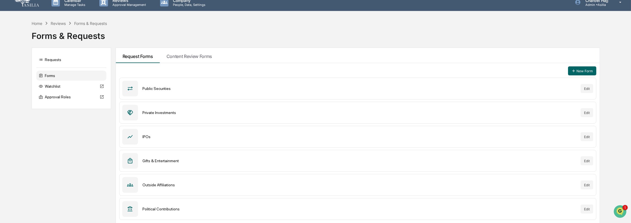
click at [540, 58] on div "Request Forms Content Review Forms" at bounding box center [358, 55] width 484 height 15
click at [589, 87] on button "Edit" at bounding box center [587, 88] width 13 height 9
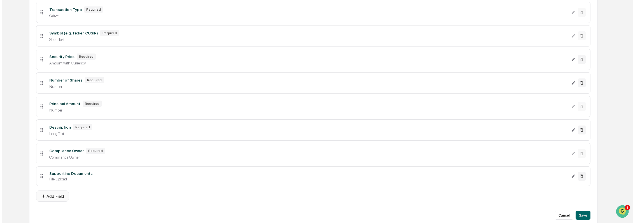
scroll to position [115, 0]
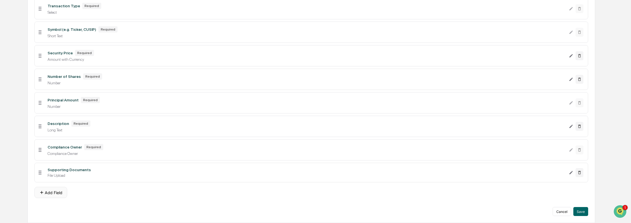
click at [57, 193] on button "Add Field" at bounding box center [50, 192] width 33 height 11
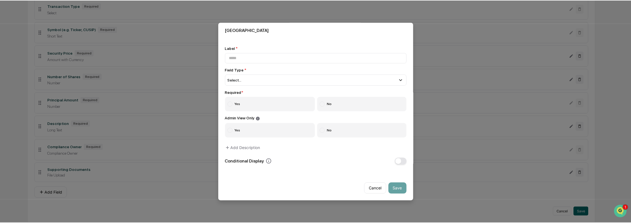
scroll to position [5, 0]
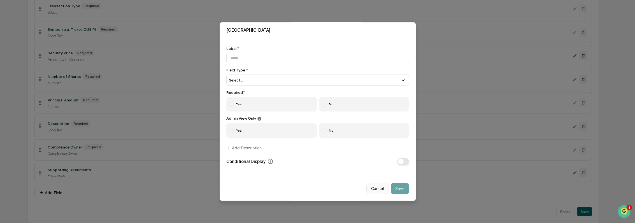
click at [374, 186] on button "Cancel" at bounding box center [377, 188] width 22 height 11
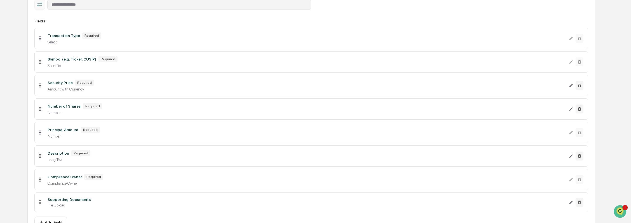
scroll to position [115, 0]
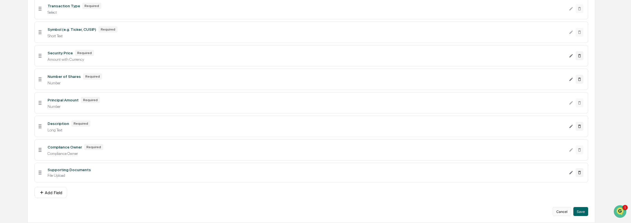
click at [564, 213] on button "Cancel" at bounding box center [562, 211] width 18 height 9
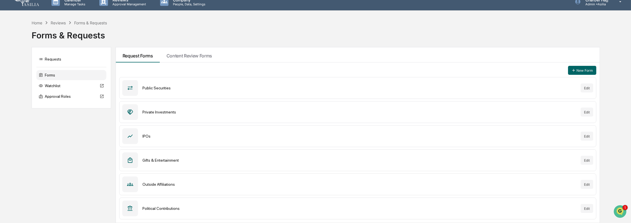
scroll to position [6, 0]
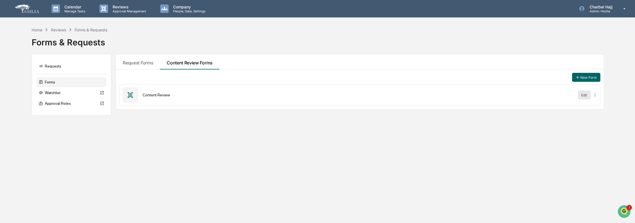
click at [586, 94] on button "Edit" at bounding box center [584, 94] width 13 height 9
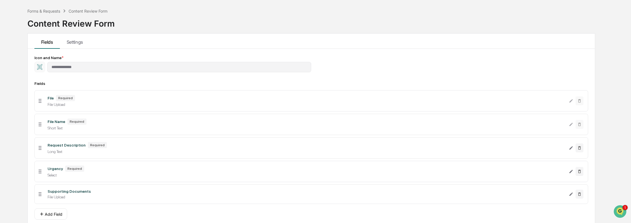
scroll to position [44, 0]
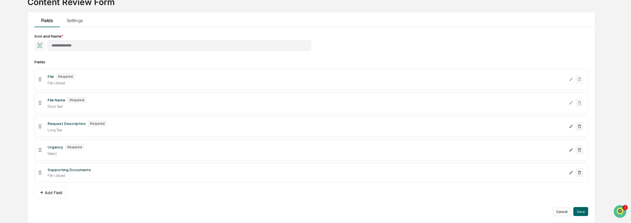
click at [565, 211] on button "Cancel" at bounding box center [562, 211] width 18 height 9
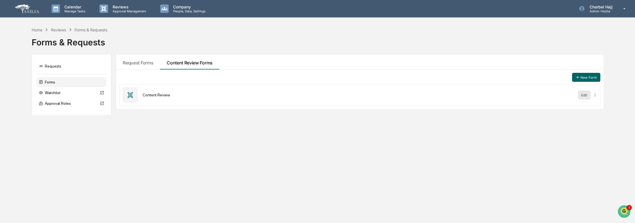
click at [580, 94] on button "Edit" at bounding box center [584, 94] width 13 height 9
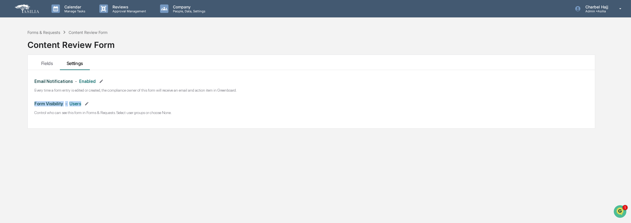
drag, startPoint x: 35, startPoint y: 103, endPoint x: 80, endPoint y: 104, distance: 45.1
click at [80, 104] on h3 "Form Visibility - Users" at bounding box center [311, 103] width 554 height 9
drag, startPoint x: 80, startPoint y: 104, endPoint x: 80, endPoint y: 108, distance: 3.9
click at [80, 108] on h3 "Form Visibility - Users" at bounding box center [311, 103] width 554 height 9
click at [75, 111] on p "Control who can see this form in Forms & Requests. Select user groups or choose…" at bounding box center [311, 112] width 554 height 4
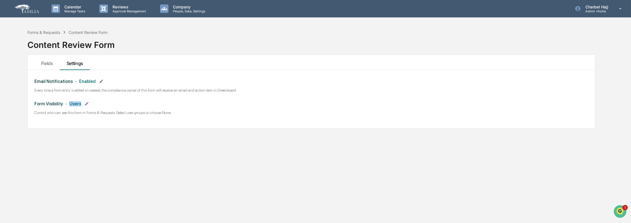
drag, startPoint x: 63, startPoint y: 104, endPoint x: 80, endPoint y: 104, distance: 17.4
click at [80, 104] on h3 "Form Visibility - Users" at bounding box center [311, 103] width 554 height 9
drag, startPoint x: 80, startPoint y: 104, endPoint x: 83, endPoint y: 108, distance: 4.3
click at [83, 108] on div "Form Visibility - Users Control who can see this form in Forms & Requests. Sele…" at bounding box center [311, 107] width 554 height 16
click at [46, 32] on div "Forms & Requests" at bounding box center [43, 32] width 33 height 5
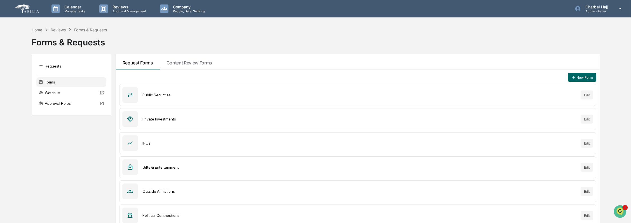
click at [39, 29] on div "Home" at bounding box center [37, 29] width 11 height 5
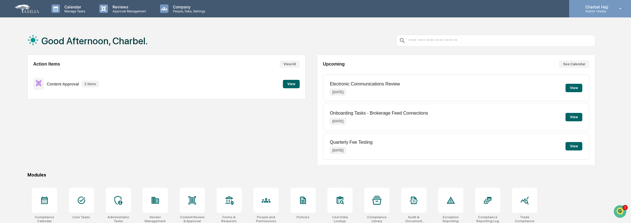
click at [605, 9] on p "Admin • [GEOGRAPHIC_DATA]" at bounding box center [596, 11] width 30 height 4
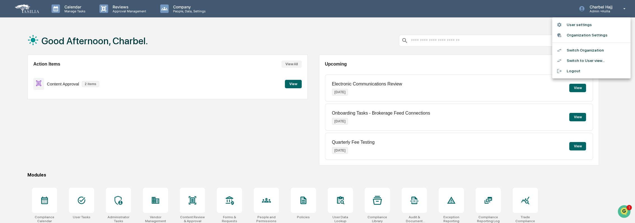
click at [599, 60] on li "Switch to User view..." at bounding box center [591, 60] width 78 height 10
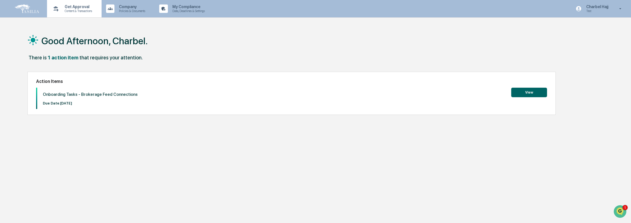
click at [77, 12] on p "Content & Transactions" at bounding box center [77, 11] width 35 height 4
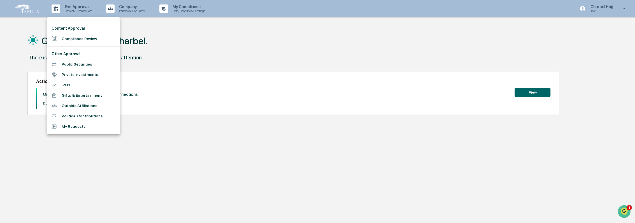
click at [136, 109] on div at bounding box center [317, 111] width 635 height 223
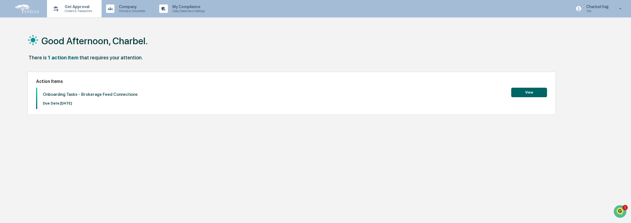
click at [93, 10] on p "Content & Transactions" at bounding box center [77, 11] width 35 height 4
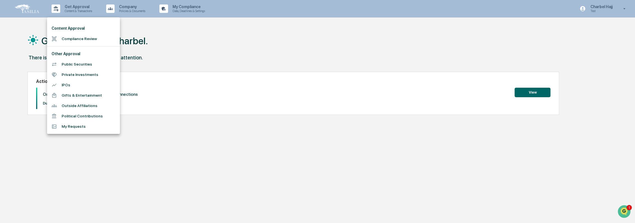
click at [185, 164] on div at bounding box center [317, 111] width 635 height 223
